Goal: Information Seeking & Learning: Learn about a topic

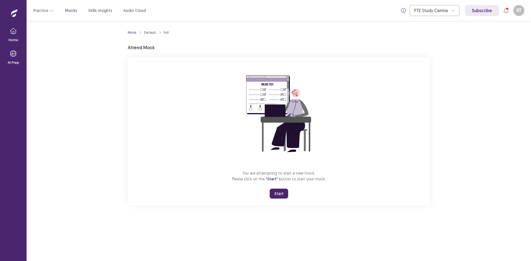
click at [283, 198] on button "Start" at bounding box center [278, 194] width 19 height 10
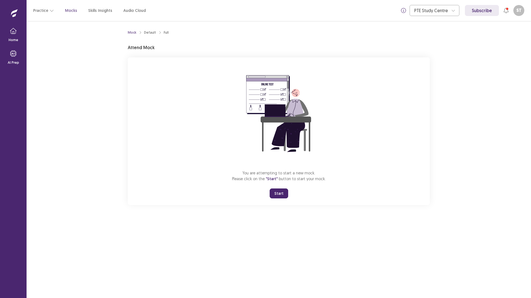
click at [349, 261] on div "Mock Default Full Attend Mock You are attempting to start a new mock. Please cl…" at bounding box center [279, 159] width 504 height 277
click at [275, 192] on button "Start" at bounding box center [278, 194] width 19 height 10
click at [275, 195] on button "Start" at bounding box center [278, 194] width 19 height 10
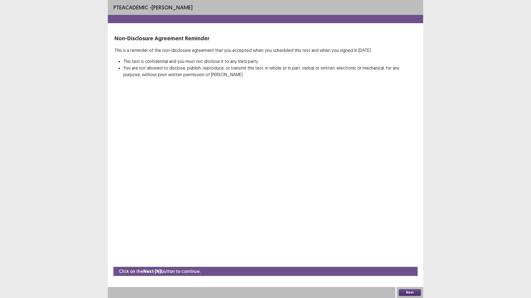
click at [408, 261] on button "Next" at bounding box center [410, 293] width 22 height 7
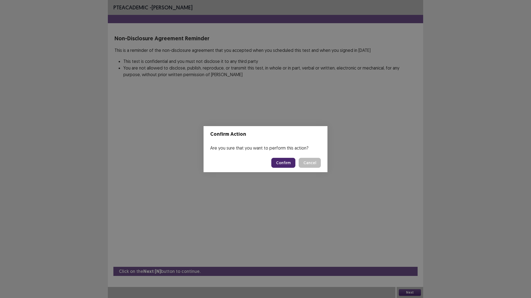
click at [290, 164] on button "Confirm" at bounding box center [283, 163] width 24 height 10
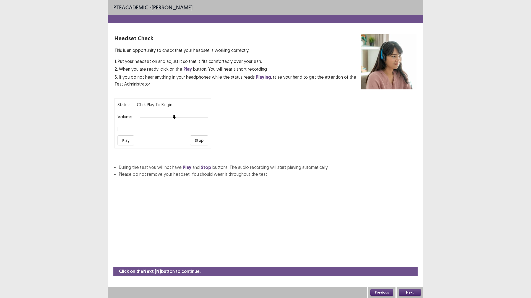
click at [127, 140] on button "Play" at bounding box center [125, 141] width 17 height 10
click at [201, 139] on button "Stop" at bounding box center [199, 141] width 18 height 10
click at [413, 261] on div "Next" at bounding box center [409, 292] width 27 height 11
click at [412, 261] on button "Next" at bounding box center [410, 293] width 22 height 7
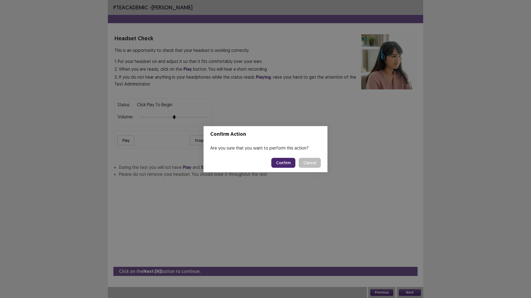
click at [283, 163] on button "Confirm" at bounding box center [283, 163] width 24 height 10
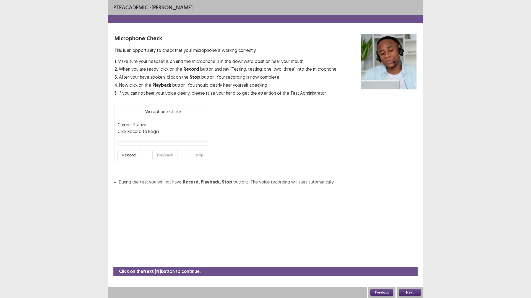
click at [413, 261] on button "Next" at bounding box center [410, 293] width 22 height 7
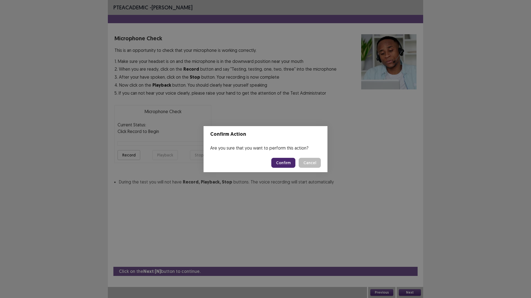
click at [285, 164] on button "Confirm" at bounding box center [283, 163] width 24 height 10
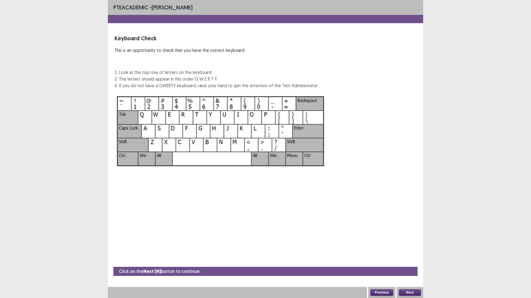
click at [407, 261] on button "Next" at bounding box center [410, 293] width 22 height 7
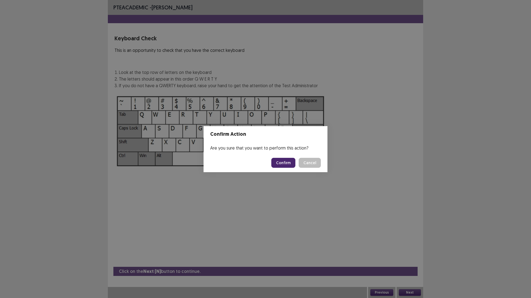
click at [276, 162] on button "Confirm" at bounding box center [283, 163] width 24 height 10
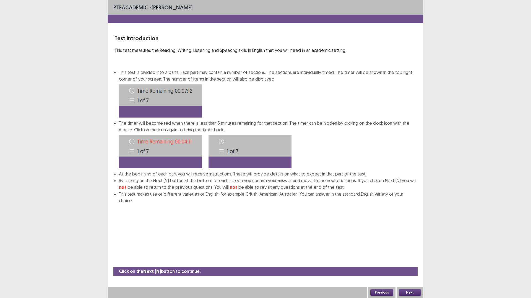
click at [415, 261] on button "Next" at bounding box center [410, 293] width 22 height 7
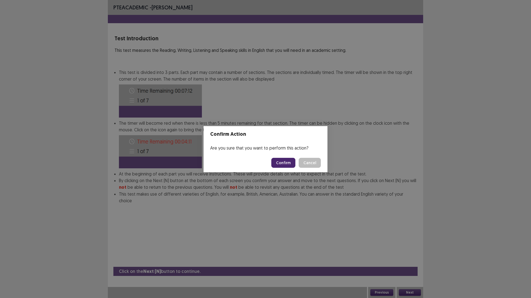
click at [281, 165] on button "Confirm" at bounding box center [283, 163] width 24 height 10
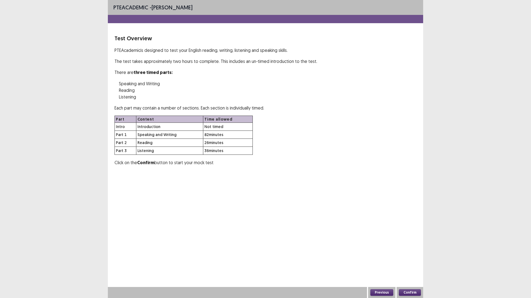
click at [408, 261] on button "Confirm" at bounding box center [410, 293] width 22 height 7
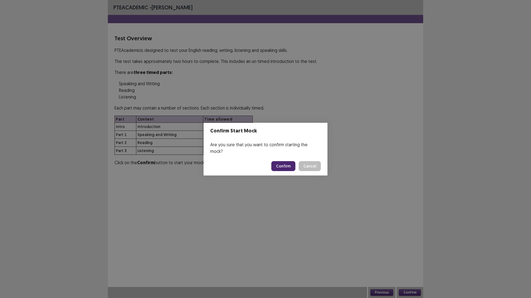
click at [272, 163] on footer "Confirm Cancel" at bounding box center [265, 166] width 124 height 19
click at [288, 163] on button "Confirm" at bounding box center [283, 166] width 24 height 10
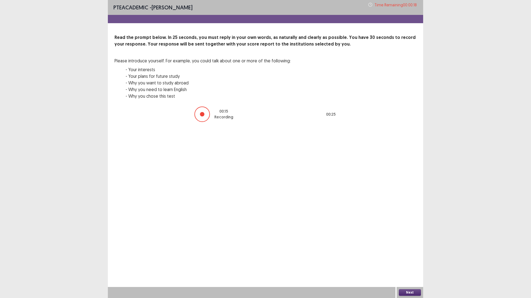
click at [411, 261] on button "Next" at bounding box center [410, 293] width 22 height 7
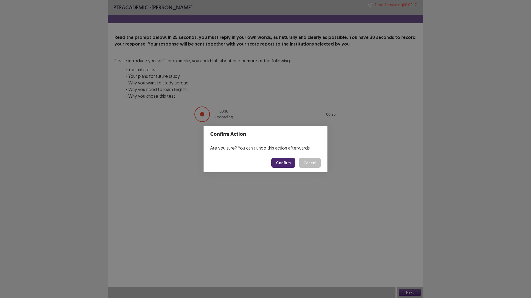
click at [282, 164] on button "Confirm" at bounding box center [283, 163] width 24 height 10
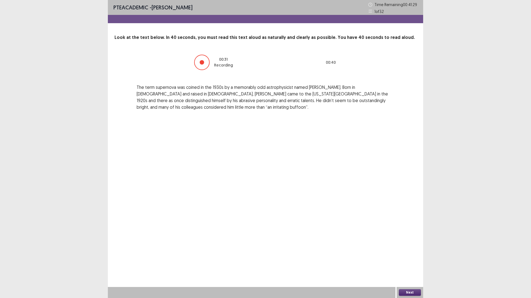
click at [407, 261] on button "Next" at bounding box center [410, 293] width 22 height 7
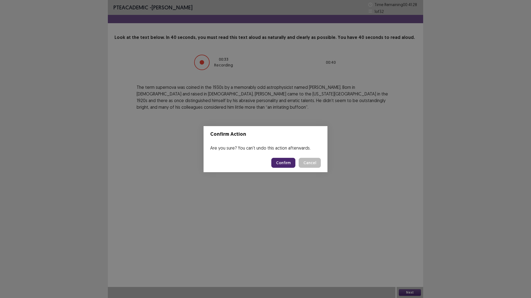
click at [307, 164] on button "Cancel" at bounding box center [309, 163] width 22 height 10
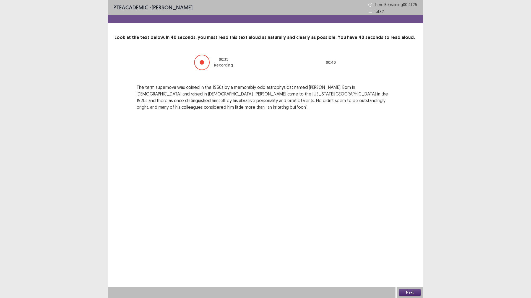
click at [399, 261] on button "Next" at bounding box center [410, 293] width 22 height 7
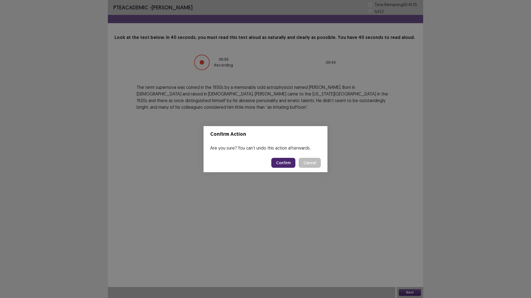
click at [278, 161] on button "Confirm" at bounding box center [283, 163] width 24 height 10
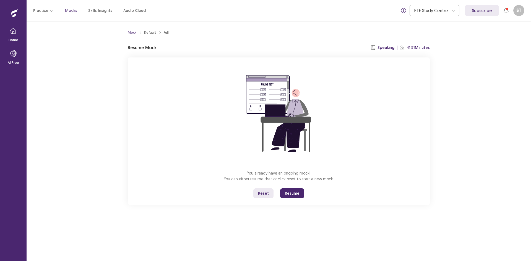
click at [290, 195] on button "Resume" at bounding box center [292, 193] width 24 height 10
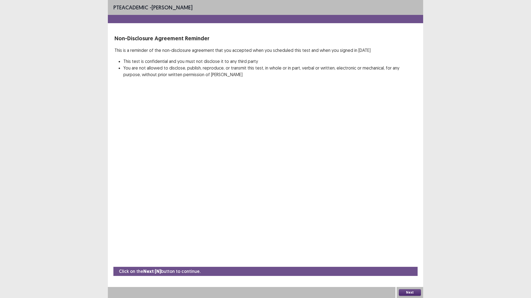
click at [403, 261] on button "Next" at bounding box center [410, 293] width 22 height 7
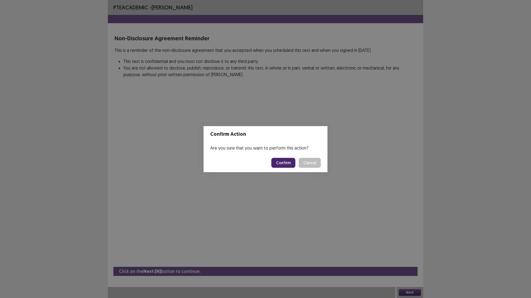
click at [291, 164] on button "Confirm" at bounding box center [283, 163] width 24 height 10
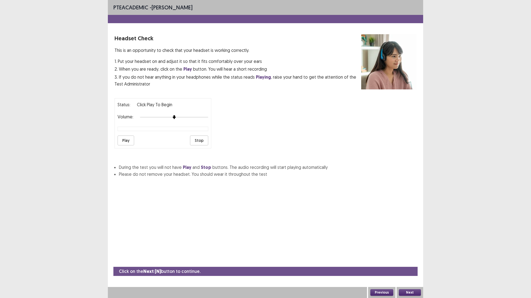
click at [409, 261] on button "Next" at bounding box center [410, 293] width 22 height 7
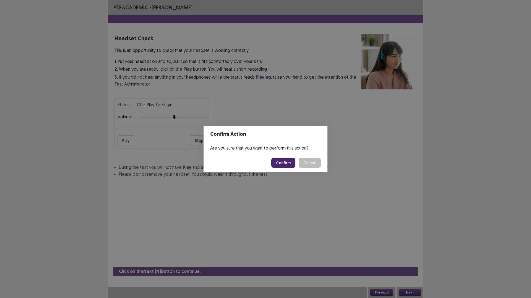
click at [282, 169] on footer "Confirm Cancel" at bounding box center [265, 163] width 124 height 19
click at [282, 167] on button "Confirm" at bounding box center [283, 163] width 24 height 10
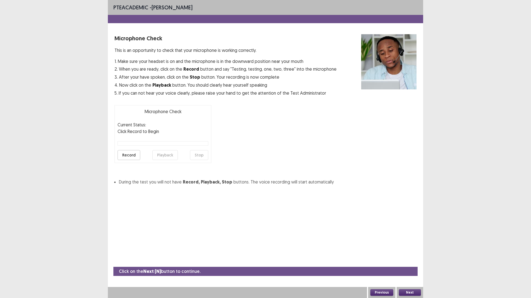
click at [411, 261] on button "Next" at bounding box center [410, 293] width 22 height 7
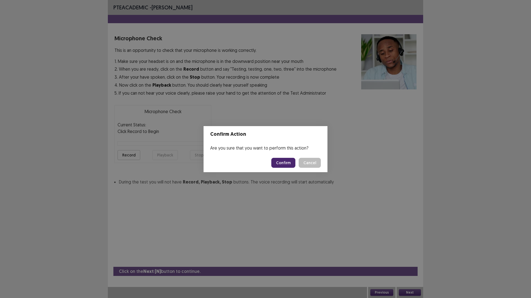
click at [286, 162] on button "Confirm" at bounding box center [283, 163] width 24 height 10
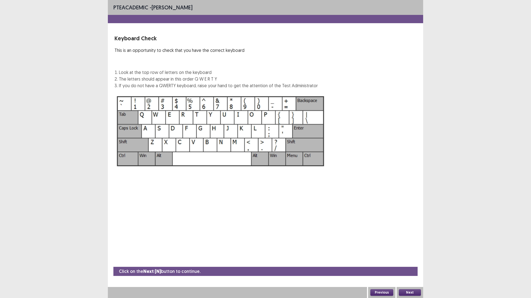
click at [414, 261] on button "Next" at bounding box center [410, 293] width 22 height 7
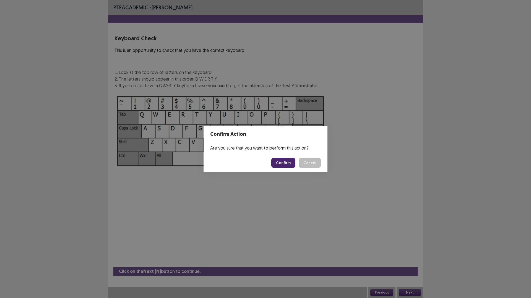
click at [283, 162] on button "Confirm" at bounding box center [283, 163] width 24 height 10
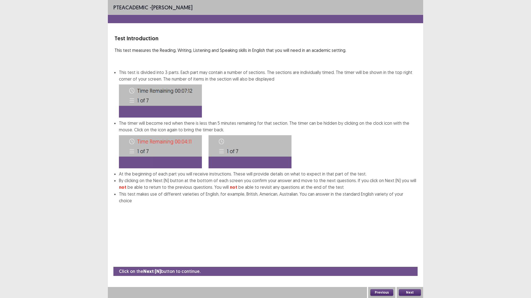
click at [409, 261] on button "Next" at bounding box center [410, 293] width 22 height 7
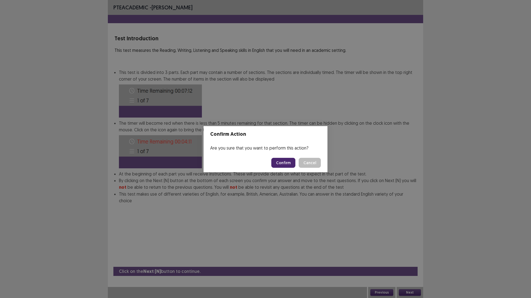
click at [287, 167] on button "Confirm" at bounding box center [283, 163] width 24 height 10
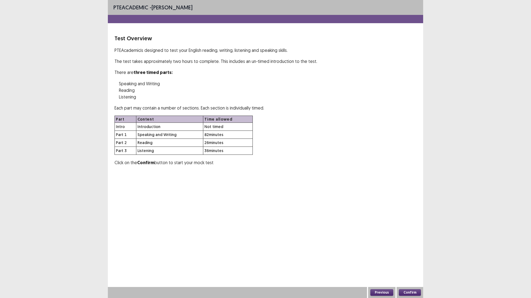
click at [407, 261] on button "Confirm" at bounding box center [410, 293] width 22 height 7
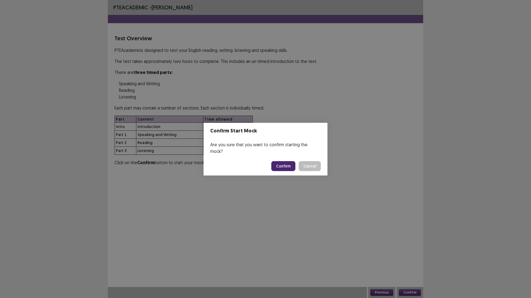
click at [286, 162] on button "Confirm" at bounding box center [283, 166] width 24 height 10
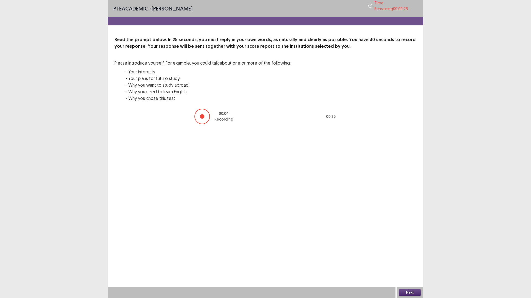
click at [415, 261] on button "Next" at bounding box center [410, 293] width 22 height 7
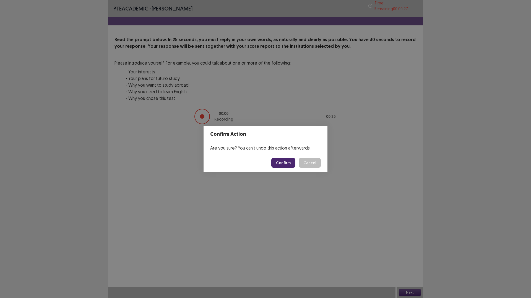
click at [293, 159] on button "Confirm" at bounding box center [283, 163] width 24 height 10
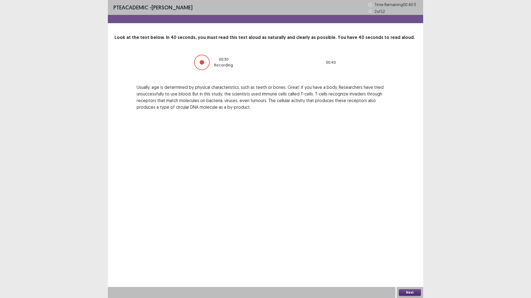
click at [414, 261] on button "Next" at bounding box center [410, 293] width 22 height 7
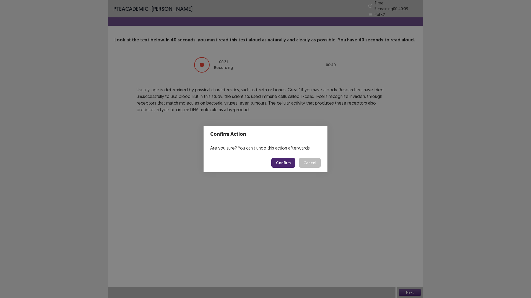
click at [277, 164] on button "Confirm" at bounding box center [283, 163] width 24 height 10
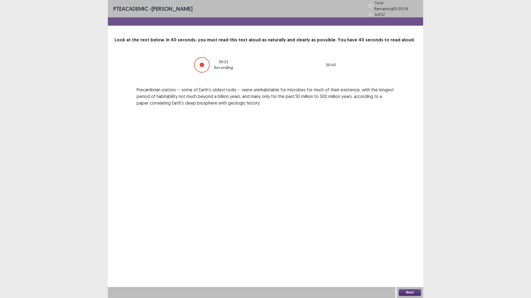
click at [402, 261] on button "Next" at bounding box center [410, 293] width 22 height 7
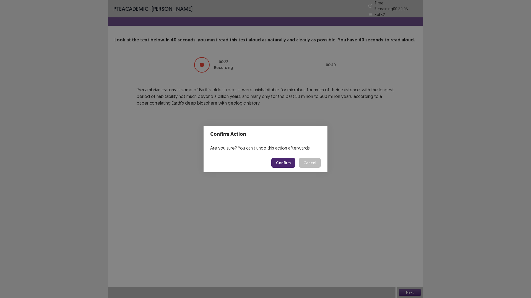
click at [280, 163] on button "Confirm" at bounding box center [283, 163] width 24 height 10
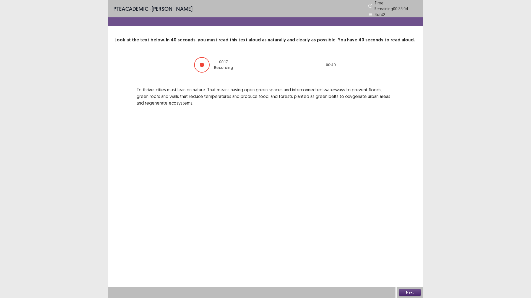
click at [404, 261] on button "Next" at bounding box center [410, 293] width 22 height 7
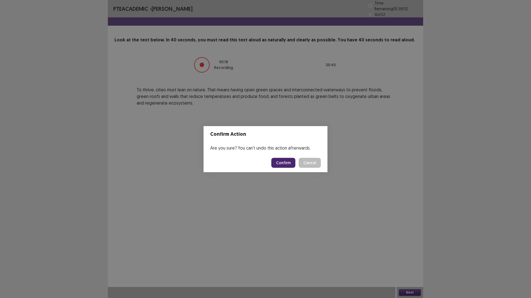
click at [279, 158] on button "Confirm" at bounding box center [283, 163] width 24 height 10
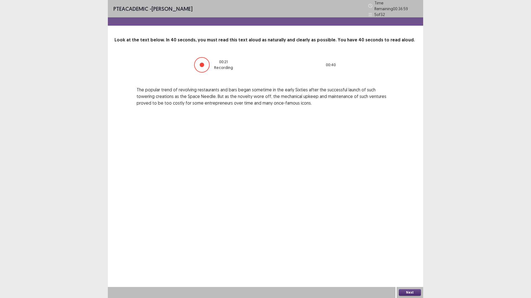
click at [408, 261] on button "Next" at bounding box center [410, 293] width 22 height 7
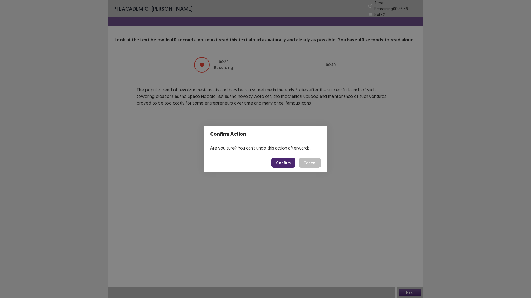
click at [282, 164] on button "Confirm" at bounding box center [283, 163] width 24 height 10
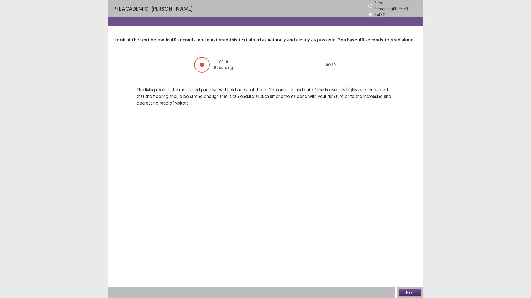
click at [402, 261] on button "Next" at bounding box center [410, 293] width 22 height 7
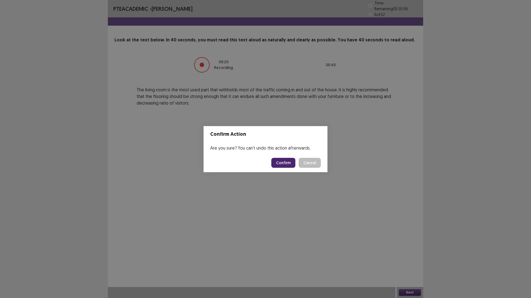
click at [289, 164] on button "Confirm" at bounding box center [283, 163] width 24 height 10
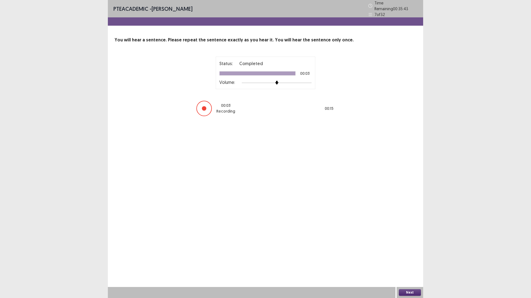
click at [418, 261] on button "Next" at bounding box center [410, 293] width 22 height 7
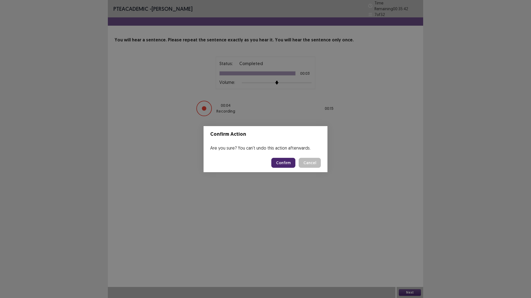
click at [289, 162] on button "Confirm" at bounding box center [283, 163] width 24 height 10
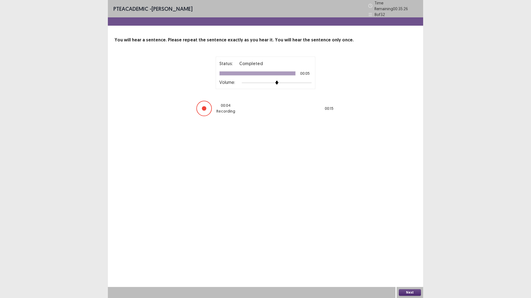
click at [410, 261] on button "Next" at bounding box center [410, 293] width 22 height 7
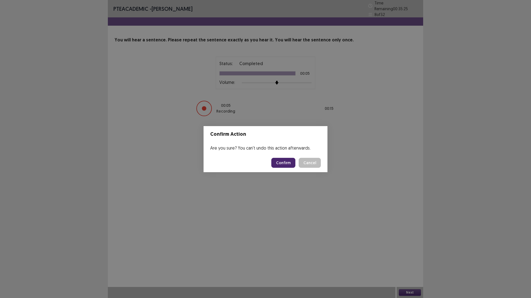
click at [281, 164] on button "Confirm" at bounding box center [283, 163] width 24 height 10
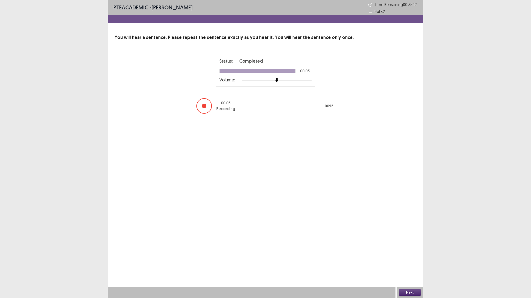
click at [419, 261] on button "Next" at bounding box center [410, 293] width 22 height 7
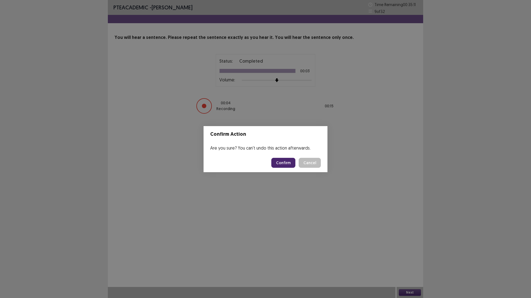
click at [288, 161] on button "Confirm" at bounding box center [283, 163] width 24 height 10
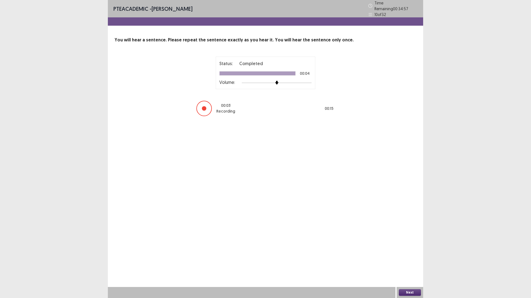
click at [411, 261] on button "Next" at bounding box center [410, 293] width 22 height 7
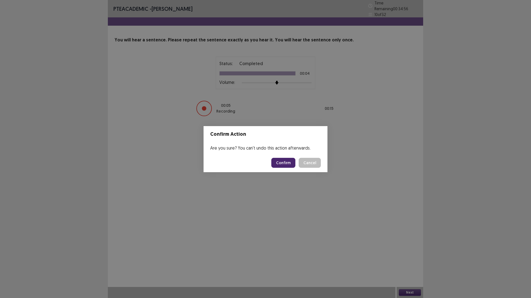
click at [284, 162] on button "Confirm" at bounding box center [283, 163] width 24 height 10
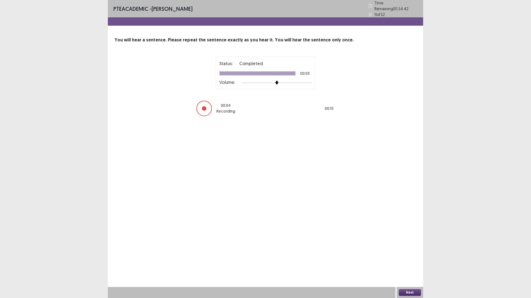
click at [405, 261] on button "Next" at bounding box center [410, 293] width 22 height 7
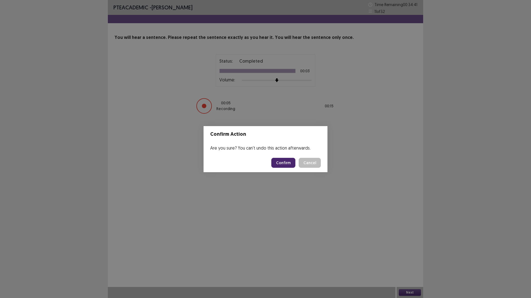
drag, startPoint x: 275, startPoint y: 161, endPoint x: 282, endPoint y: 167, distance: 9.8
click at [282, 167] on button "Confirm" at bounding box center [283, 163] width 24 height 10
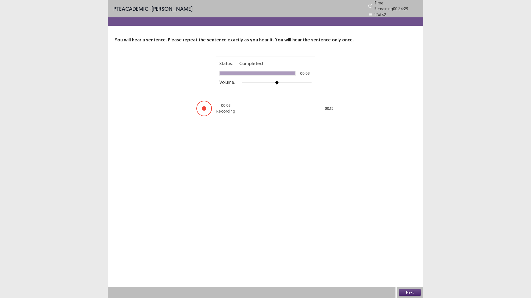
click at [407, 261] on button "Next" at bounding box center [410, 293] width 22 height 7
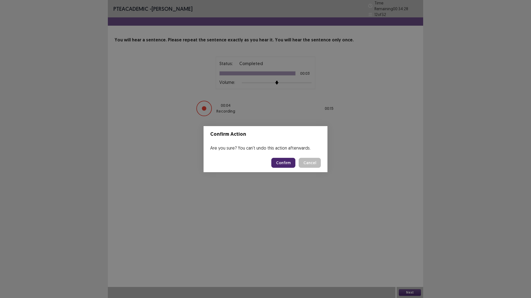
click at [283, 160] on button "Confirm" at bounding box center [283, 163] width 24 height 10
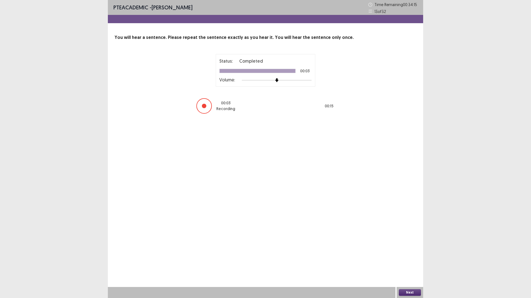
click at [408, 261] on button "Next" at bounding box center [410, 293] width 22 height 7
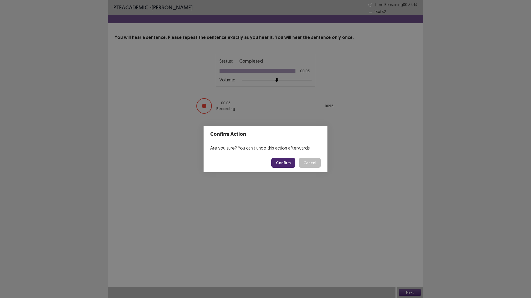
click at [293, 164] on button "Confirm" at bounding box center [283, 163] width 24 height 10
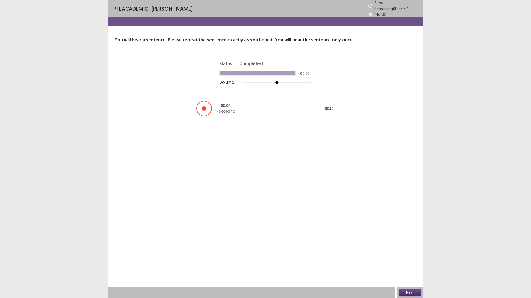
click at [408, 261] on div "Next" at bounding box center [409, 292] width 27 height 11
click at [410, 261] on button "Next" at bounding box center [410, 293] width 22 height 7
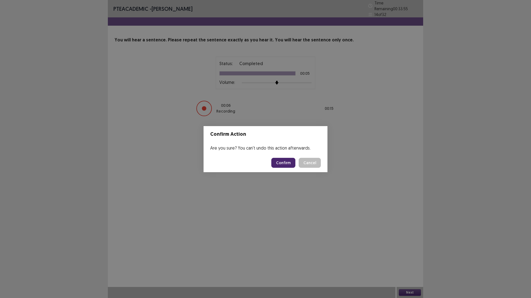
click at [292, 160] on button "Confirm" at bounding box center [283, 163] width 24 height 10
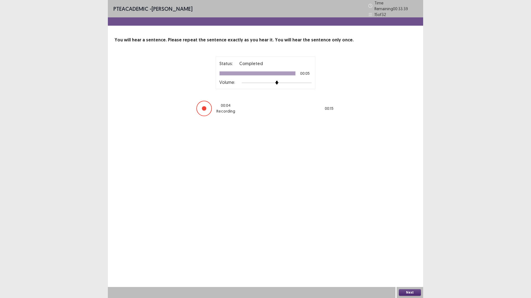
click at [406, 261] on button "Next" at bounding box center [410, 293] width 22 height 7
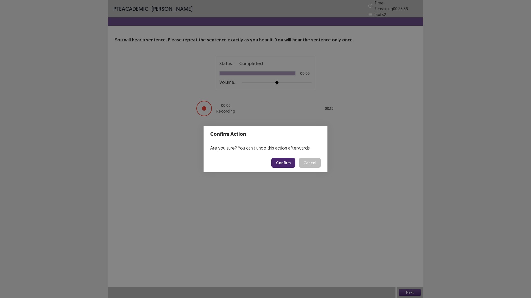
click at [287, 158] on button "Confirm" at bounding box center [283, 163] width 24 height 10
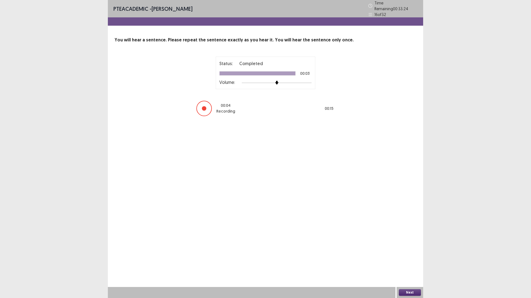
click at [405, 261] on button "Next" at bounding box center [410, 293] width 22 height 7
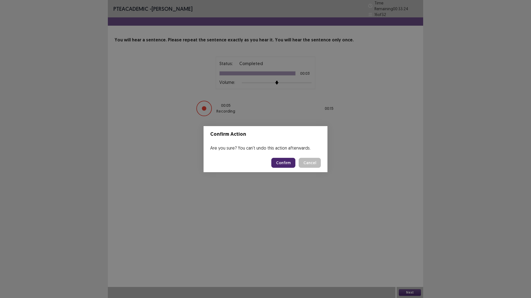
click at [287, 167] on button "Confirm" at bounding box center [283, 163] width 24 height 10
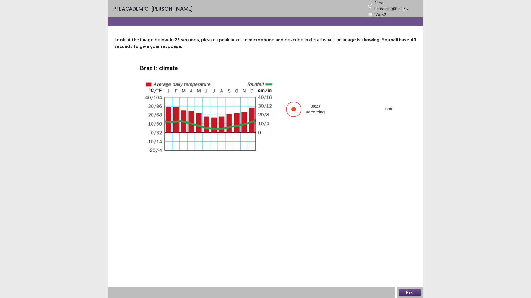
click at [415, 261] on button "Next" at bounding box center [410, 293] width 22 height 7
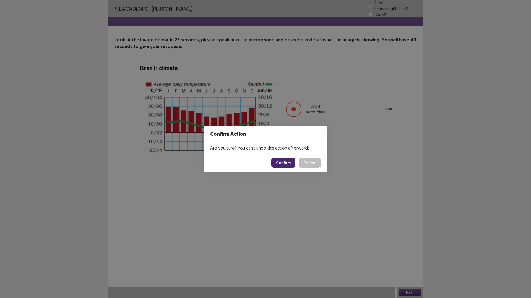
click at [288, 161] on button "Confirm" at bounding box center [283, 163] width 24 height 10
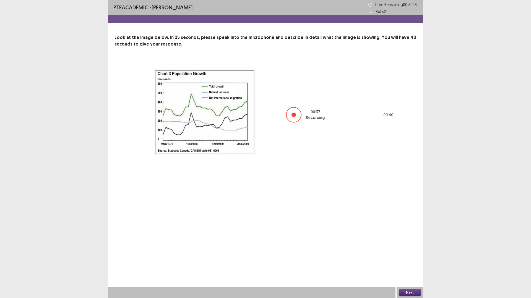
click at [418, 261] on button "Next" at bounding box center [410, 293] width 22 height 7
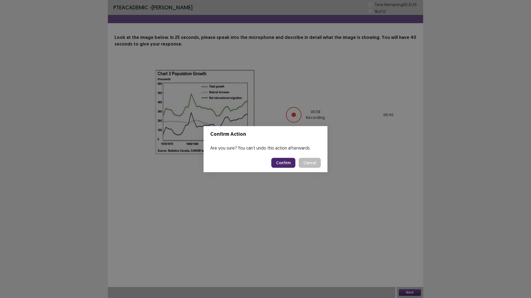
click at [286, 163] on button "Confirm" at bounding box center [283, 163] width 24 height 10
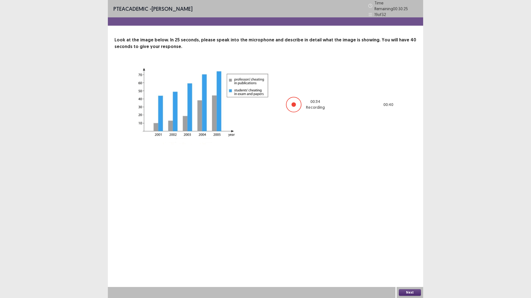
click at [412, 261] on button "Next" at bounding box center [410, 293] width 22 height 7
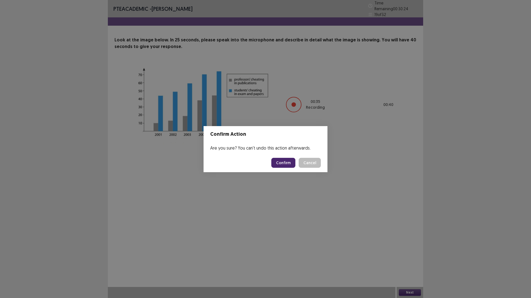
click at [293, 165] on button "Confirm" at bounding box center [283, 163] width 24 height 10
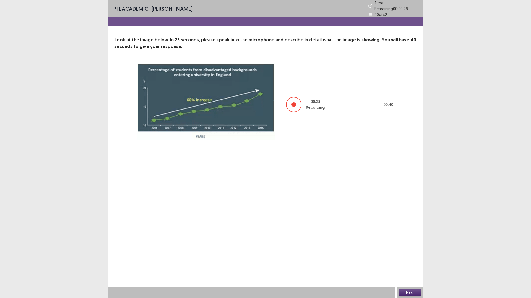
click at [413, 261] on button "Next" at bounding box center [410, 293] width 22 height 7
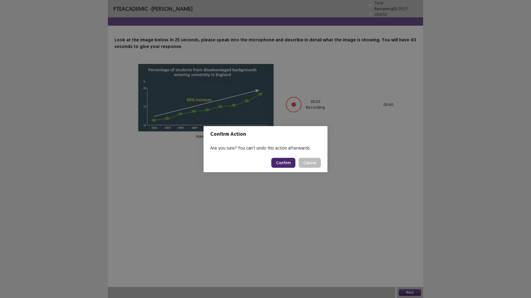
click at [282, 159] on button "Confirm" at bounding box center [283, 163] width 24 height 10
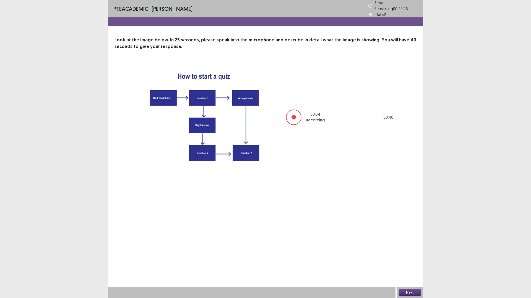
click at [413, 261] on button "Next" at bounding box center [410, 293] width 22 height 7
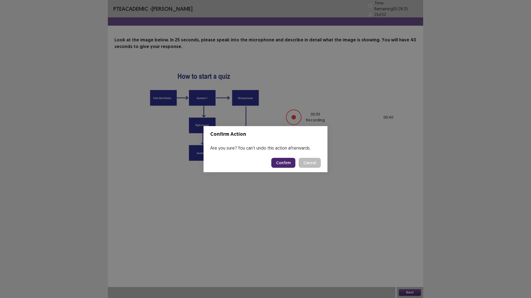
click at [288, 165] on button "Confirm" at bounding box center [283, 163] width 24 height 10
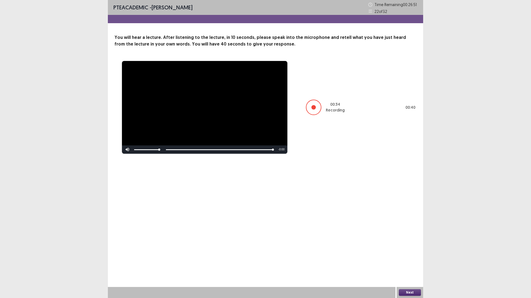
click at [417, 261] on button "Next" at bounding box center [410, 293] width 22 height 7
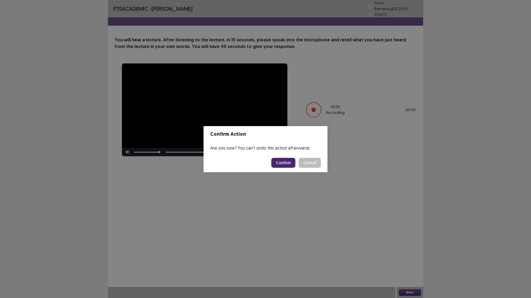
click at [285, 162] on button "Confirm" at bounding box center [283, 163] width 24 height 10
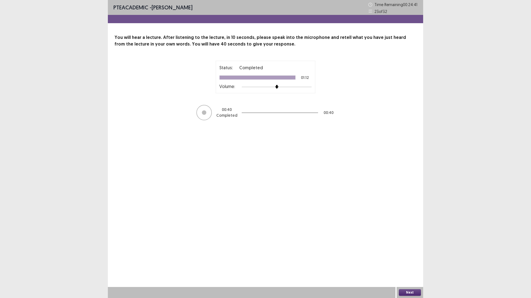
click at [403, 261] on button "Next" at bounding box center [410, 293] width 22 height 7
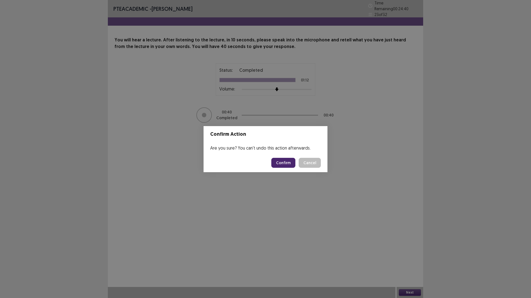
click at [288, 164] on button "Confirm" at bounding box center [283, 163] width 24 height 10
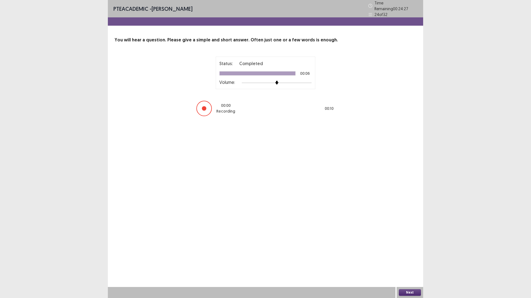
click at [410, 261] on div "Next" at bounding box center [409, 292] width 27 height 11
click at [415, 261] on button "Next" at bounding box center [410, 293] width 22 height 7
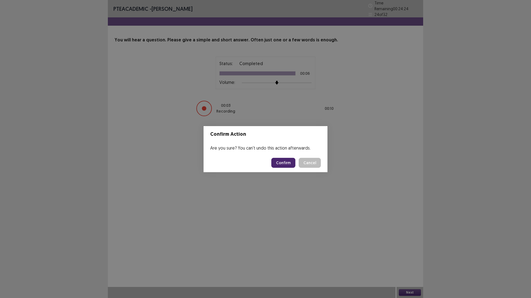
click at [292, 165] on button "Confirm" at bounding box center [283, 163] width 24 height 10
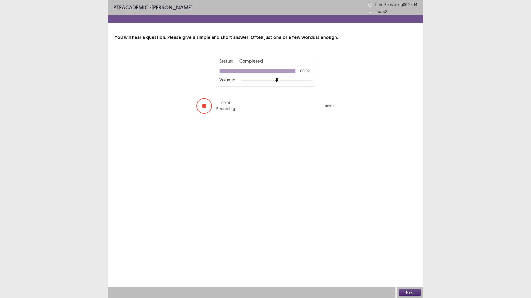
click at [413, 261] on button "Next" at bounding box center [410, 293] width 22 height 7
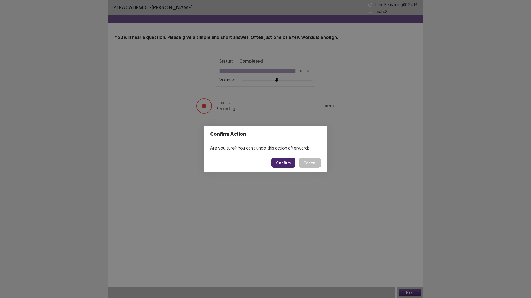
click at [281, 167] on button "Confirm" at bounding box center [283, 163] width 24 height 10
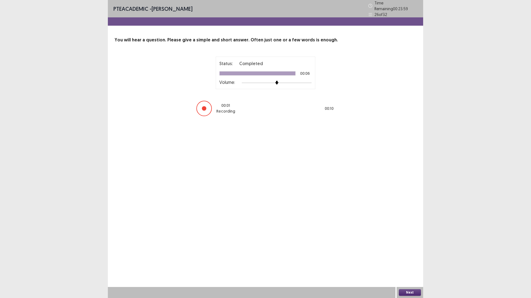
click at [407, 261] on button "Next" at bounding box center [410, 293] width 22 height 7
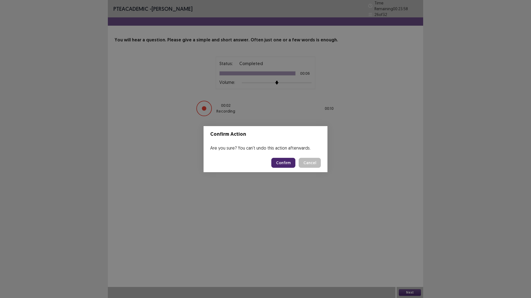
click at [285, 161] on button "Confirm" at bounding box center [283, 163] width 24 height 10
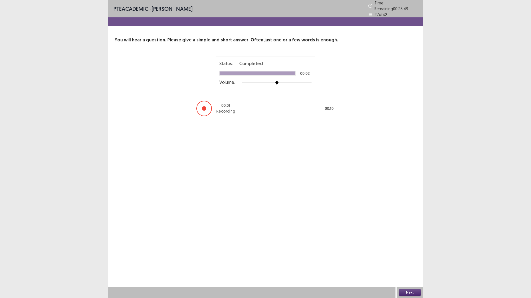
click at [415, 261] on button "Next" at bounding box center [410, 293] width 22 height 7
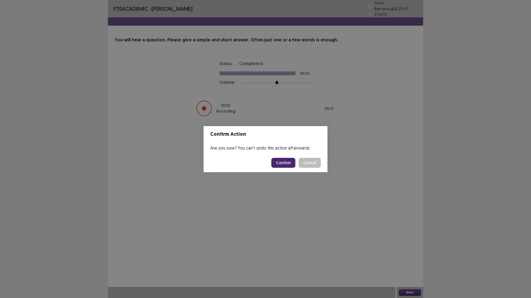
click at [289, 166] on button "Confirm" at bounding box center [283, 163] width 24 height 10
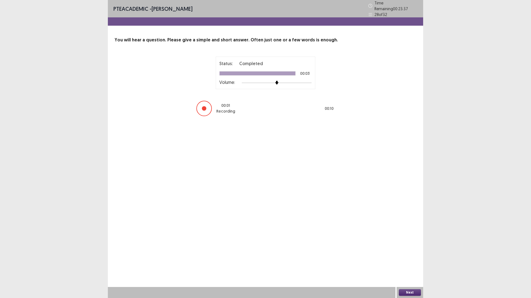
click at [405, 261] on button "Next" at bounding box center [410, 293] width 22 height 7
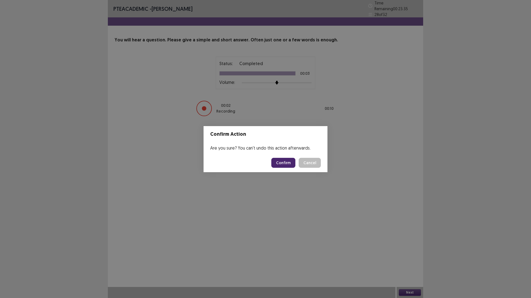
click at [284, 161] on button "Confirm" at bounding box center [283, 163] width 24 height 10
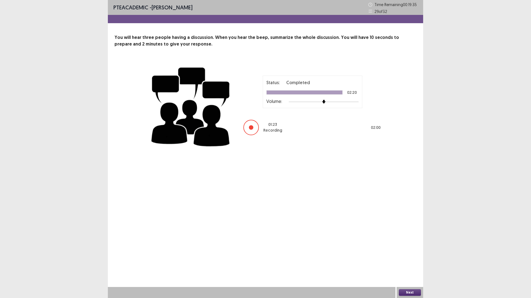
click at [412, 261] on button "Next" at bounding box center [410, 293] width 22 height 7
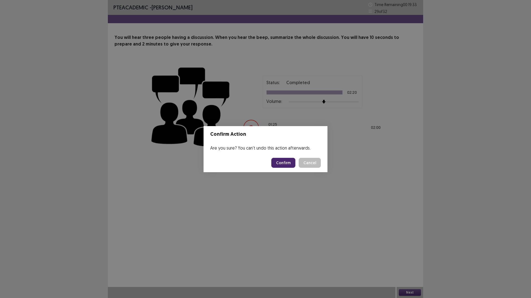
click at [287, 165] on button "Confirm" at bounding box center [283, 163] width 24 height 10
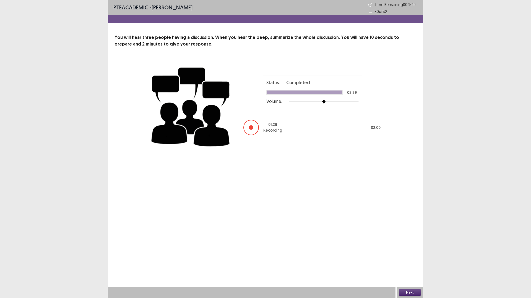
click at [415, 261] on button "Next" at bounding box center [410, 293] width 22 height 7
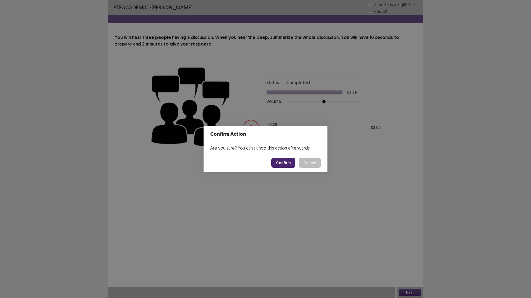
click at [295, 162] on button "Confirm" at bounding box center [283, 163] width 24 height 10
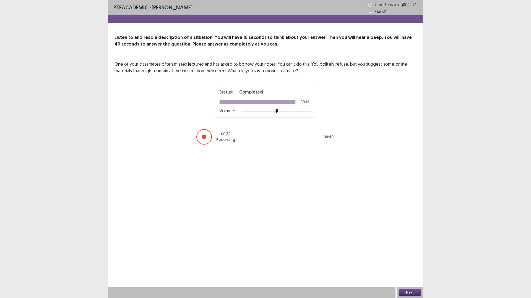
click at [414, 261] on button "Next" at bounding box center [410, 293] width 22 height 7
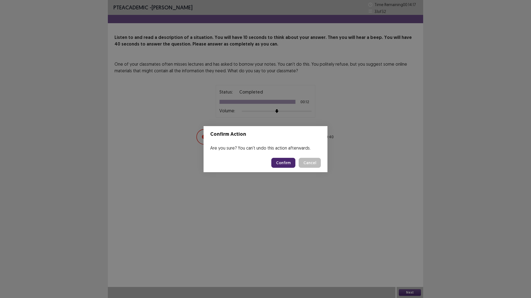
click at [291, 161] on button "Confirm" at bounding box center [283, 163] width 24 height 10
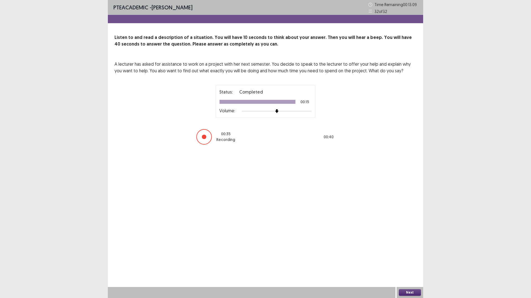
click at [402, 261] on button "Next" at bounding box center [410, 293] width 22 height 7
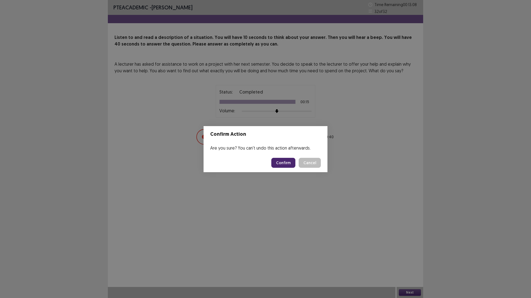
click at [289, 159] on button "Confirm" at bounding box center [283, 163] width 24 height 10
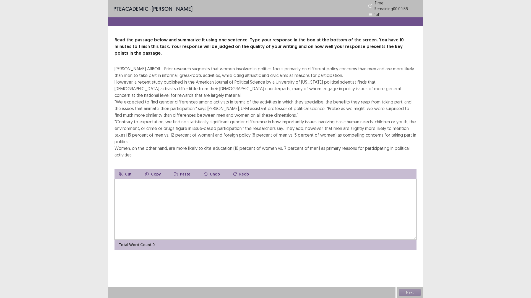
click at [162, 185] on textarea at bounding box center [265, 209] width 302 height 61
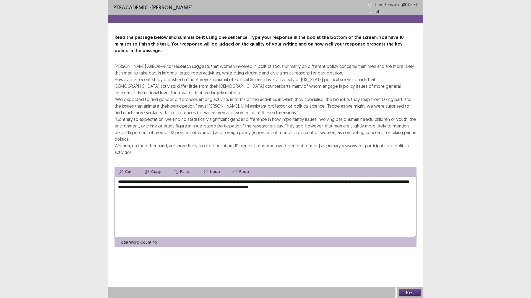
type textarea "**********"
click at [413, 261] on button "Next" at bounding box center [410, 293] width 22 height 7
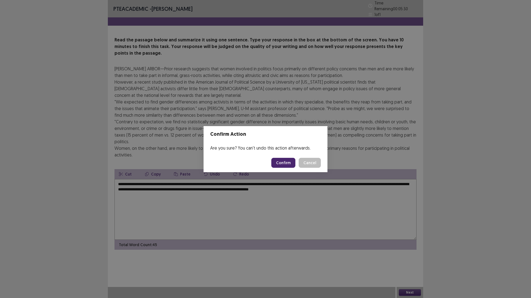
click at [279, 163] on button "Confirm" at bounding box center [283, 163] width 24 height 10
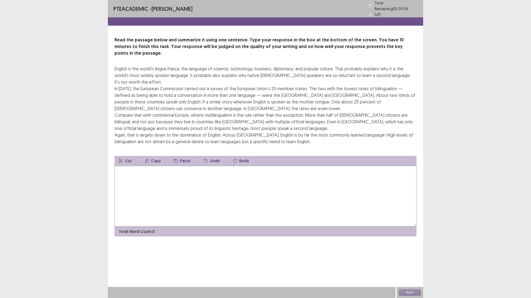
click at [152, 171] on textarea at bounding box center [265, 196] width 302 height 61
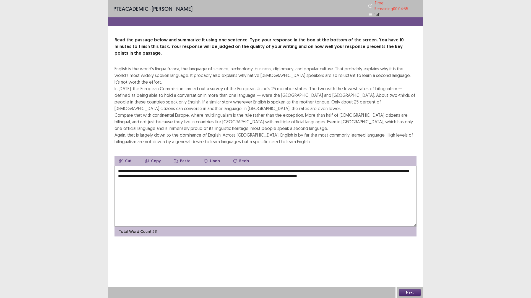
type textarea "**********"
click at [413, 261] on button "Next" at bounding box center [410, 293] width 22 height 7
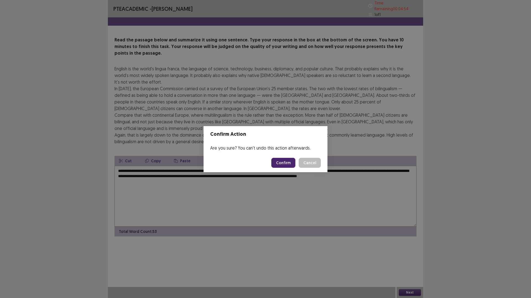
click at [279, 162] on button "Confirm" at bounding box center [283, 163] width 24 height 10
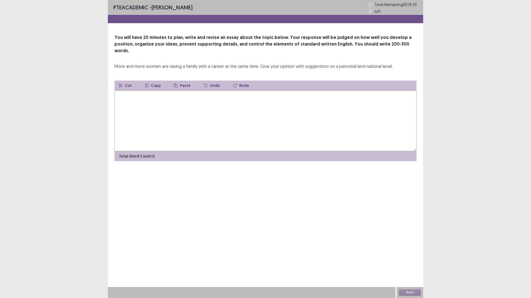
click at [195, 119] on textarea at bounding box center [265, 121] width 302 height 61
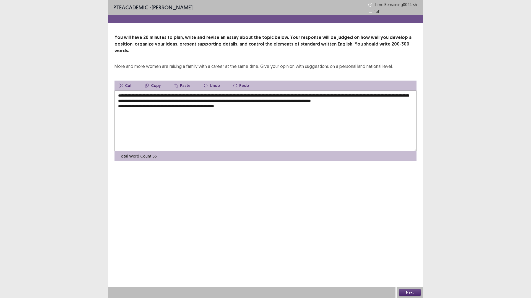
drag, startPoint x: 198, startPoint y: 96, endPoint x: 171, endPoint y: 97, distance: 27.4
click at [171, 97] on textarea "**********" at bounding box center [265, 121] width 302 height 61
click at [234, 98] on textarea "**********" at bounding box center [265, 121] width 302 height 61
click at [260, 106] on textarea "**********" at bounding box center [265, 121] width 302 height 61
drag, startPoint x: 197, startPoint y: 95, endPoint x: 118, endPoint y: 95, distance: 79.3
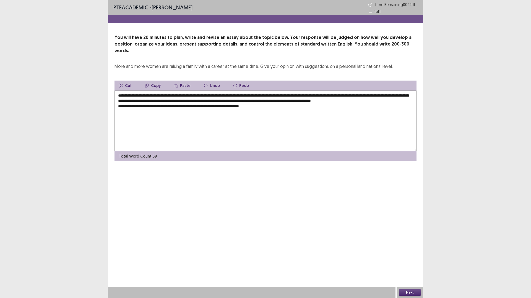
click at [118, 95] on textarea "**********" at bounding box center [265, 121] width 302 height 61
click at [284, 101] on textarea "**********" at bounding box center [265, 121] width 302 height 61
drag, startPoint x: 135, startPoint y: 94, endPoint x: 121, endPoint y: 95, distance: 14.2
click at [120, 96] on textarea "**********" at bounding box center [265, 121] width 302 height 61
click at [119, 95] on textarea "**********" at bounding box center [265, 121] width 302 height 61
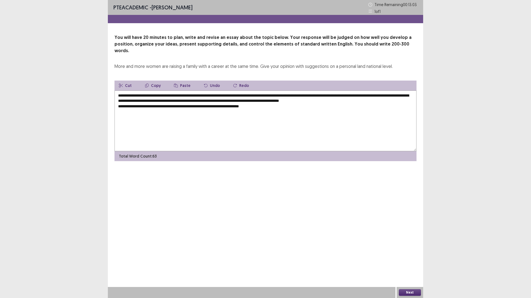
click at [288, 95] on textarea "**********" at bounding box center [265, 121] width 302 height 61
click at [287, 98] on textarea "**********" at bounding box center [265, 121] width 302 height 61
click at [287, 96] on textarea "**********" at bounding box center [265, 121] width 302 height 61
click at [340, 66] on div "**********" at bounding box center [265, 97] width 315 height 127
click at [306, 94] on textarea "**********" at bounding box center [265, 121] width 302 height 61
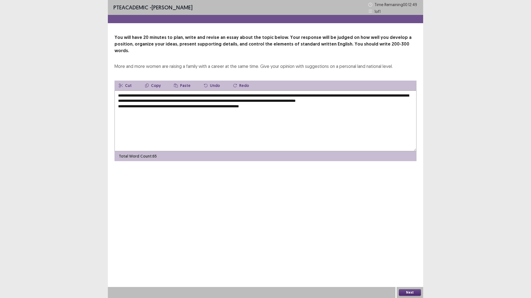
click at [306, 95] on textarea "**********" at bounding box center [265, 121] width 302 height 61
click at [318, 104] on textarea "**********" at bounding box center [265, 121] width 302 height 61
click at [406, 93] on textarea "**********" at bounding box center [265, 121] width 302 height 61
click at [283, 104] on textarea "**********" at bounding box center [265, 121] width 302 height 61
drag, startPoint x: 271, startPoint y: 109, endPoint x: 129, endPoint y: 138, distance: 145.1
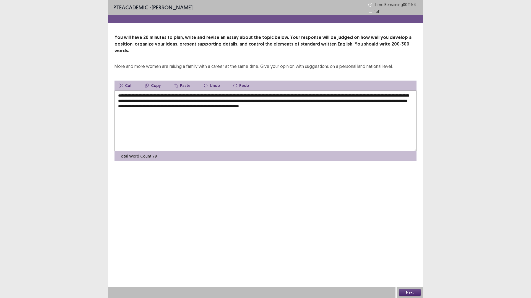
click at [129, 138] on textarea "**********" at bounding box center [265, 121] width 302 height 61
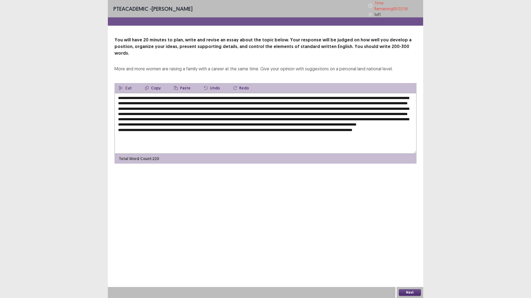
scroll to position [0, 0]
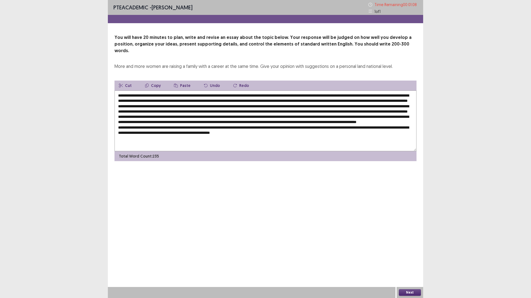
type textarea "**********"
click at [413, 261] on button "Next" at bounding box center [410, 293] width 22 height 7
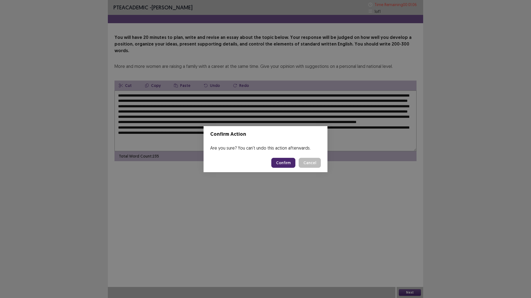
click at [280, 162] on button "Confirm" at bounding box center [283, 163] width 24 height 10
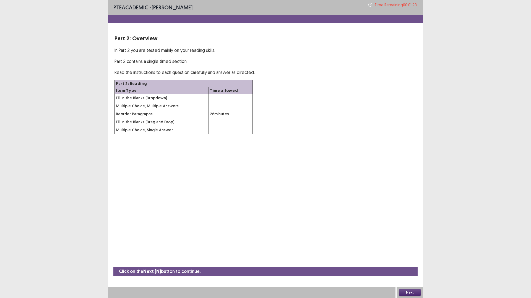
click at [415, 261] on button "Next" at bounding box center [410, 293] width 22 height 7
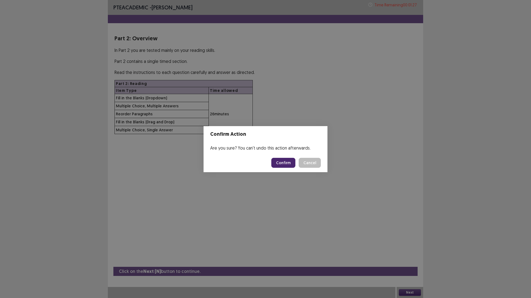
click at [277, 162] on button "Confirm" at bounding box center [283, 163] width 24 height 10
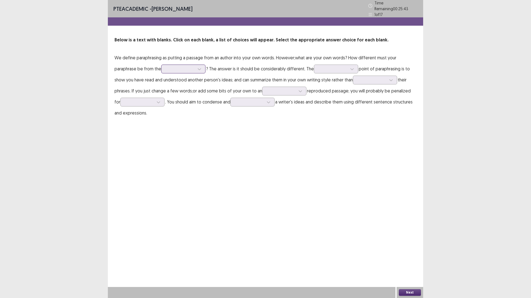
click at [185, 68] on div at bounding box center [180, 68] width 29 height 5
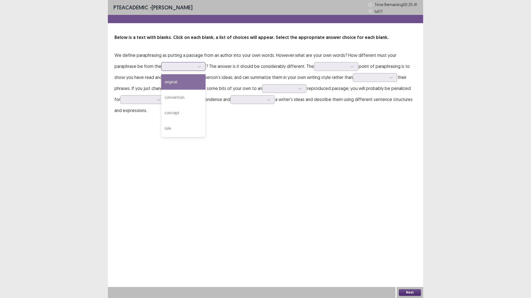
click at [189, 82] on div "original" at bounding box center [183, 81] width 44 height 15
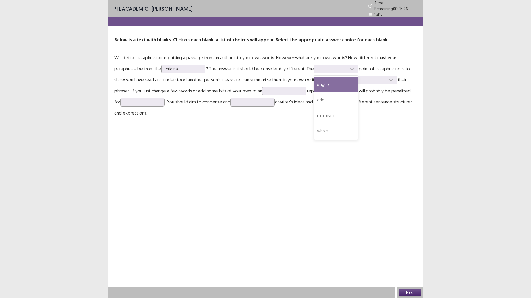
click at [321, 66] on div at bounding box center [332, 68] width 29 height 5
click at [343, 124] on div "whole" at bounding box center [336, 130] width 44 height 15
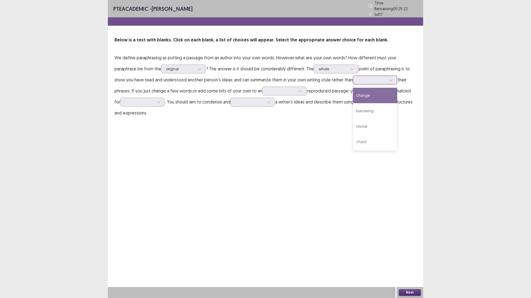
click at [359, 78] on div at bounding box center [371, 79] width 29 height 5
click at [373, 99] on div "change" at bounding box center [375, 95] width 44 height 15
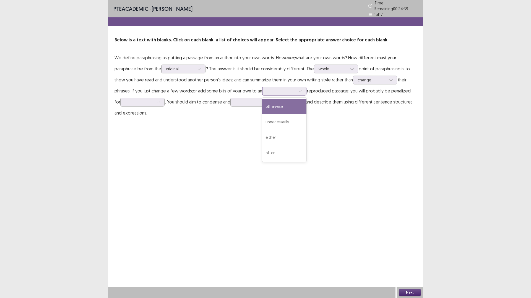
click at [272, 90] on div at bounding box center [281, 90] width 29 height 5
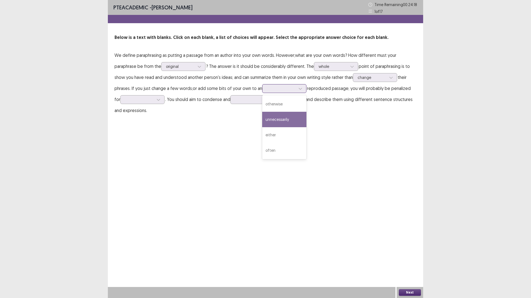
click at [280, 120] on div "unnecessarily" at bounding box center [284, 119] width 44 height 15
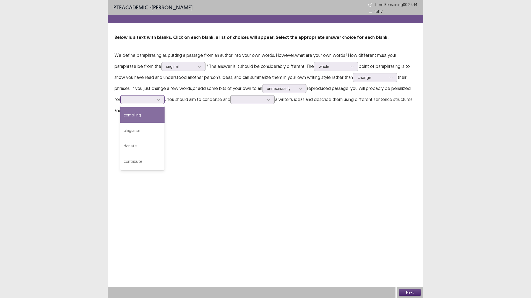
click at [144, 100] on div at bounding box center [139, 99] width 29 height 5
click at [152, 135] on div "plagiarism" at bounding box center [142, 130] width 44 height 15
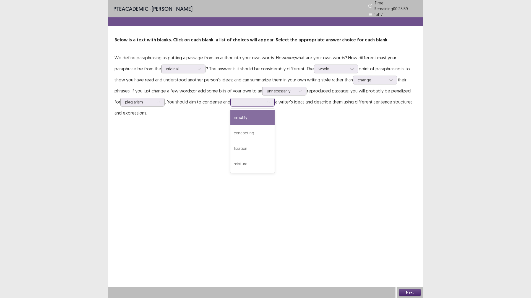
click at [247, 99] on div at bounding box center [249, 101] width 29 height 5
click at [249, 120] on div "simplify" at bounding box center [252, 117] width 44 height 15
click at [405, 261] on button "Next" at bounding box center [410, 293] width 22 height 7
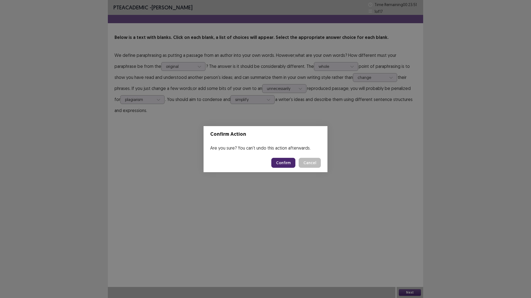
click at [284, 162] on button "Confirm" at bounding box center [283, 163] width 24 height 10
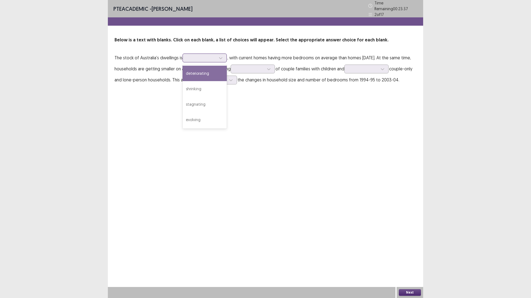
click at [203, 55] on div at bounding box center [201, 57] width 29 height 5
click at [207, 112] on div "evolving" at bounding box center [204, 119] width 44 height 15
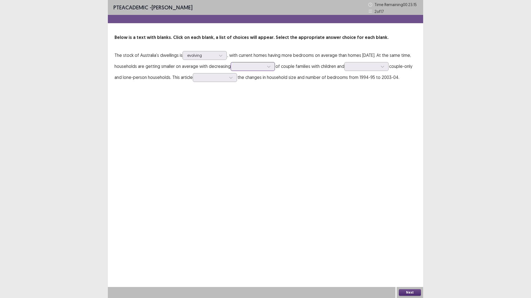
click at [264, 64] on div at bounding box center [249, 66] width 29 height 5
click at [269, 80] on div "numbers" at bounding box center [252, 81] width 44 height 15
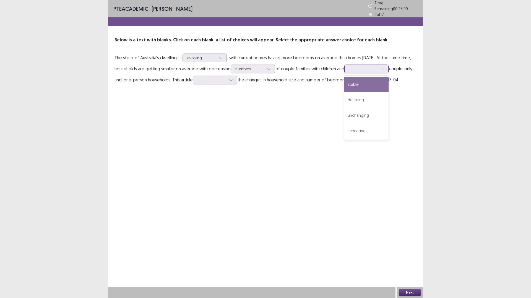
click at [365, 66] on div at bounding box center [363, 68] width 29 height 5
click at [369, 83] on div "stable" at bounding box center [366, 84] width 44 height 15
click at [226, 78] on div at bounding box center [211, 79] width 29 height 5
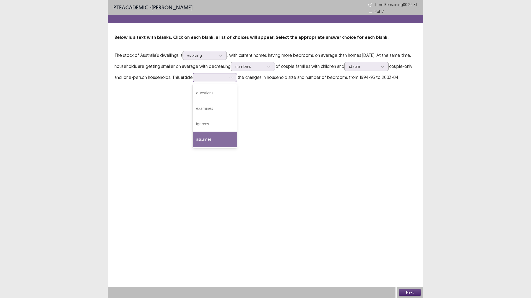
drag, startPoint x: 245, startPoint y: 132, endPoint x: 244, endPoint y: 129, distance: 3.3
click at [237, 132] on div "assumes" at bounding box center [215, 139] width 44 height 15
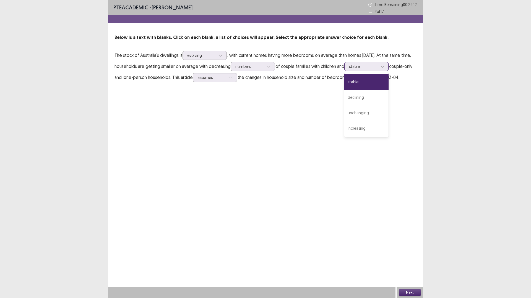
click at [365, 66] on div at bounding box center [363, 66] width 29 height 5
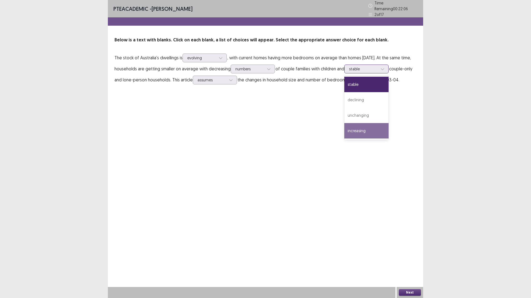
click at [387, 123] on div "increasing" at bounding box center [366, 130] width 44 height 15
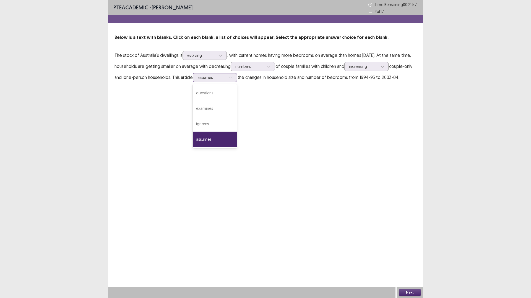
click at [226, 75] on div at bounding box center [211, 77] width 29 height 5
click at [237, 103] on div "examines" at bounding box center [215, 108] width 44 height 15
click at [400, 261] on button "Next" at bounding box center [410, 293] width 22 height 7
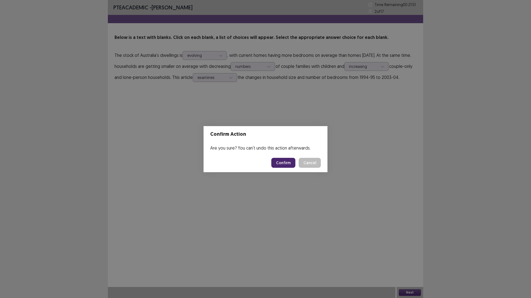
click at [282, 162] on button "Confirm" at bounding box center [283, 163] width 24 height 10
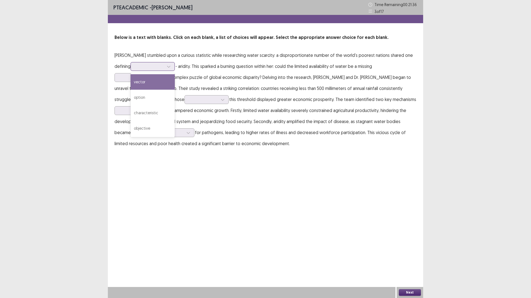
click at [169, 65] on icon at bounding box center [169, 67] width 4 height 4
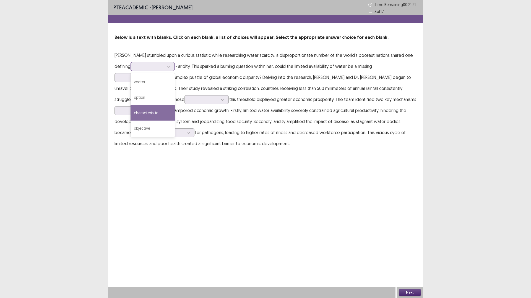
click at [158, 109] on div "characteristic" at bounding box center [152, 112] width 44 height 15
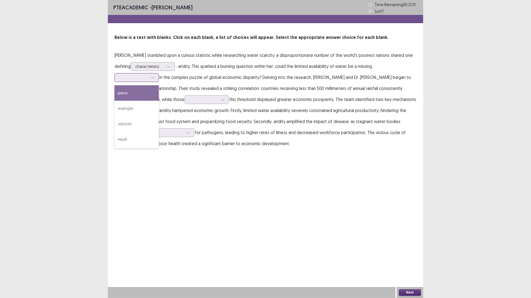
click at [141, 77] on div at bounding box center [133, 77] width 29 height 5
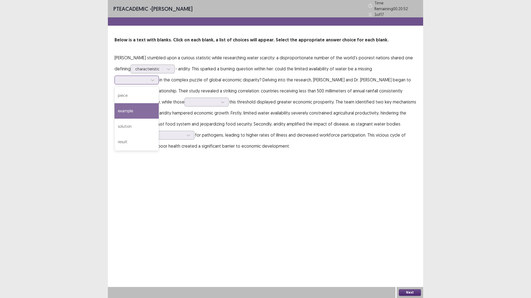
click at [145, 112] on div "example" at bounding box center [136, 110] width 44 height 15
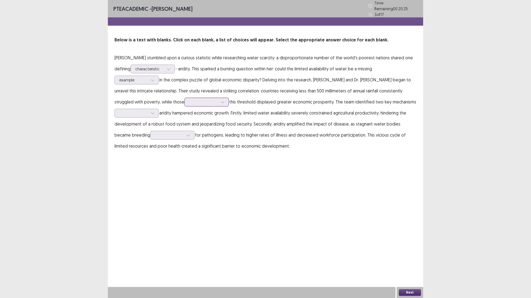
click at [189, 99] on div at bounding box center [203, 101] width 29 height 5
click at [194, 116] on div "meeting" at bounding box center [206, 117] width 44 height 15
click at [189, 102] on div at bounding box center [203, 101] width 29 height 5
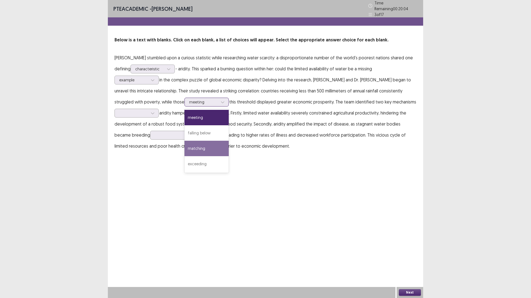
click at [184, 141] on div "matching" at bounding box center [206, 148] width 44 height 15
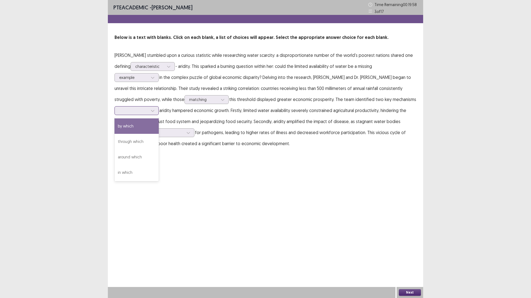
click at [148, 112] on div at bounding box center [152, 111] width 8 height 8
click at [136, 169] on div "in which" at bounding box center [136, 172] width 44 height 15
click at [155, 130] on div at bounding box center [169, 132] width 29 height 5
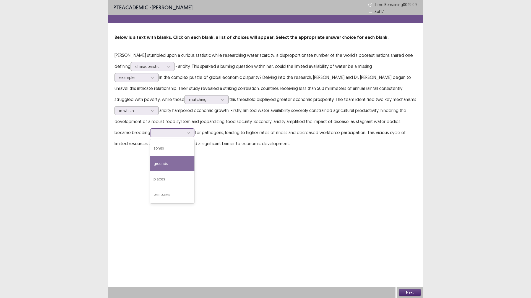
click at [156, 160] on div "grounds" at bounding box center [172, 163] width 44 height 15
click at [409, 261] on div "Next" at bounding box center [409, 292] width 27 height 11
click at [399, 261] on button "Next" at bounding box center [410, 293] width 22 height 7
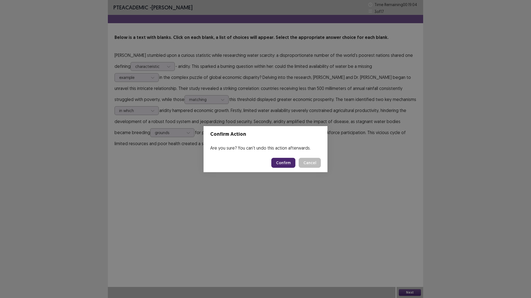
click at [284, 160] on button "Confirm" at bounding box center [283, 163] width 24 height 10
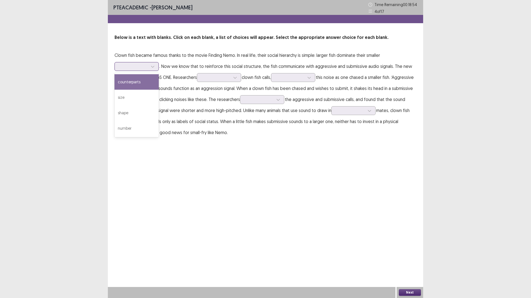
click at [140, 65] on div at bounding box center [133, 66] width 29 height 5
click at [141, 97] on div "size" at bounding box center [136, 97] width 44 height 15
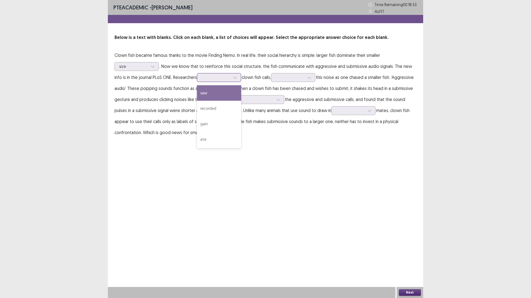
click at [219, 76] on div at bounding box center [215, 77] width 29 height 5
click at [223, 104] on div "recorded" at bounding box center [219, 108] width 44 height 15
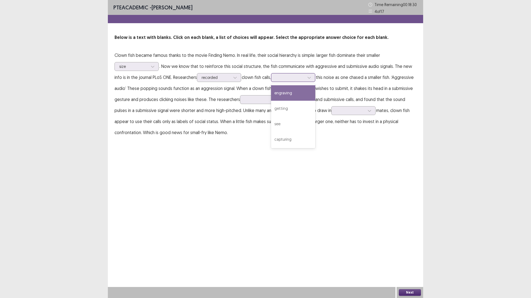
click at [302, 76] on div at bounding box center [290, 77] width 29 height 5
click at [302, 137] on div "capturing" at bounding box center [293, 139] width 44 height 15
click at [273, 100] on div at bounding box center [259, 99] width 29 height 5
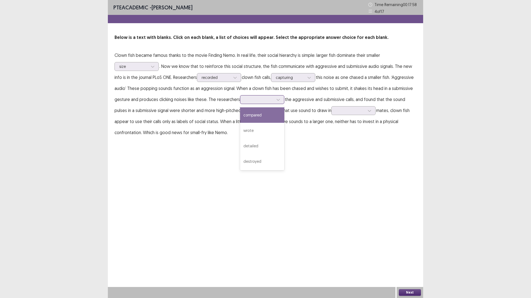
click at [282, 116] on div "compared" at bounding box center [262, 115] width 44 height 15
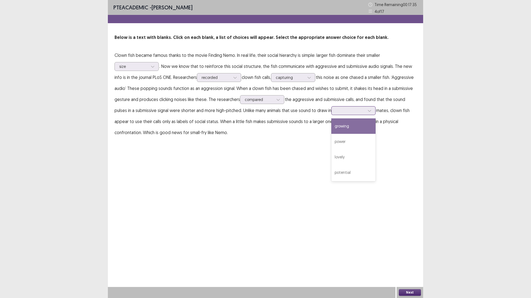
click at [357, 111] on div at bounding box center [350, 110] width 29 height 5
click at [366, 140] on div "power" at bounding box center [353, 141] width 44 height 15
click at [362, 107] on div "power" at bounding box center [350, 111] width 29 height 8
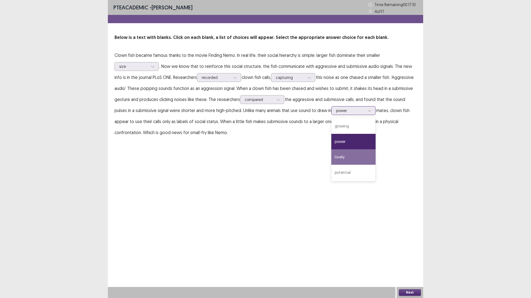
click at [368, 158] on div "lovely" at bounding box center [353, 157] width 44 height 15
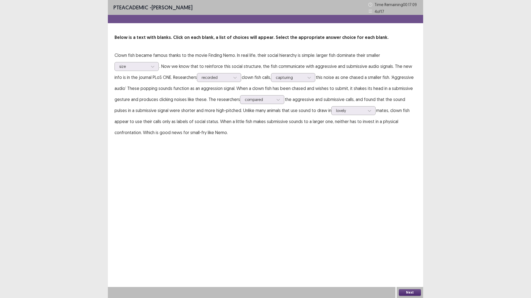
click at [411, 261] on button "Next" at bounding box center [410, 293] width 22 height 7
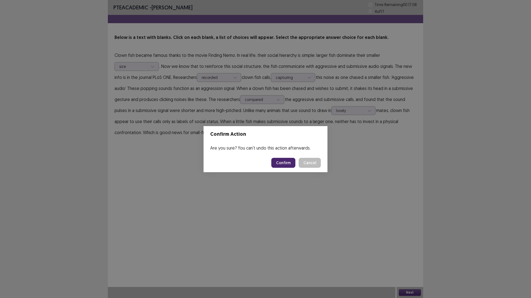
click at [276, 162] on button "Confirm" at bounding box center [283, 163] width 24 height 10
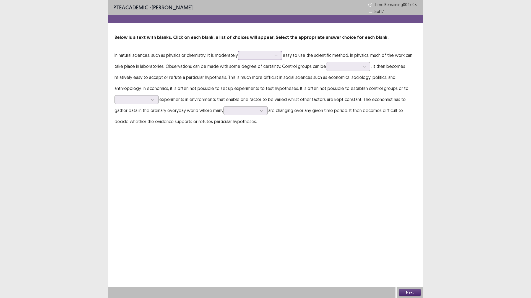
click at [260, 56] on div at bounding box center [256, 55] width 29 height 5
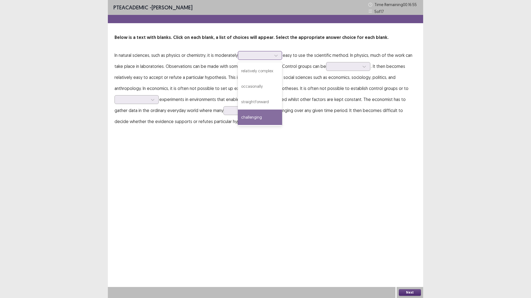
click at [260, 118] on div "challenging" at bounding box center [260, 117] width 44 height 15
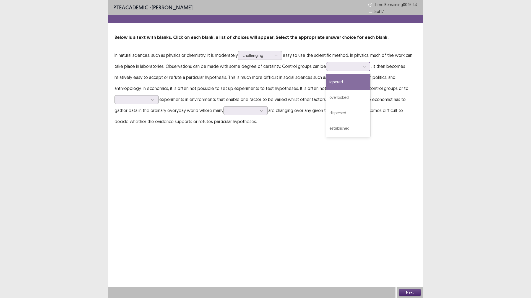
click at [336, 67] on div at bounding box center [345, 66] width 29 height 5
click at [340, 83] on div "ignored" at bounding box center [348, 81] width 44 height 15
click at [138, 99] on div at bounding box center [133, 99] width 29 height 5
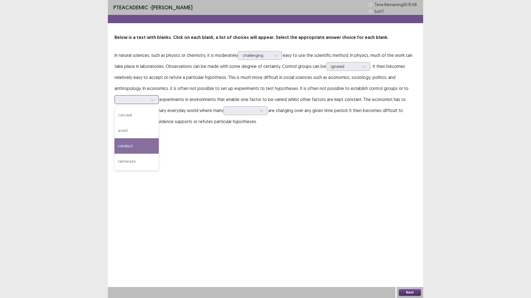
click at [146, 148] on div "conduct" at bounding box center [136, 145] width 44 height 15
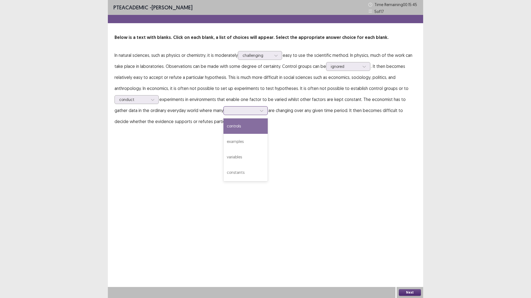
click at [257, 111] on div at bounding box center [261, 111] width 8 height 8
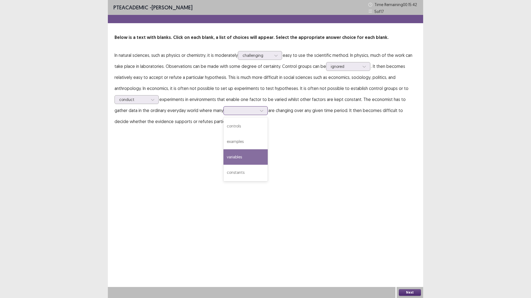
click at [238, 151] on div "variables" at bounding box center [245, 157] width 44 height 15
click at [406, 261] on button "Next" at bounding box center [410, 293] width 22 height 7
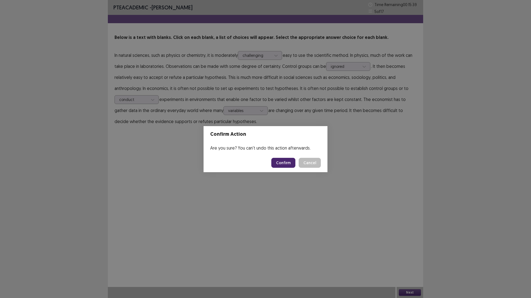
click at [281, 162] on button "Confirm" at bounding box center [283, 163] width 24 height 10
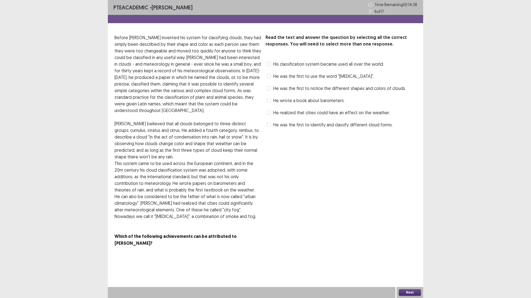
click at [269, 89] on span at bounding box center [268, 88] width 4 height 4
click at [269, 89] on icon at bounding box center [268, 88] width 3 height 3
click at [268, 124] on span at bounding box center [268, 125] width 4 height 4
click at [270, 90] on span at bounding box center [268, 88] width 4 height 4
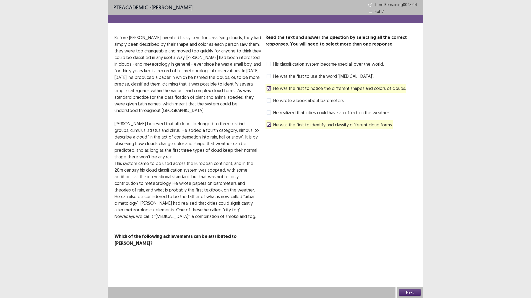
click at [410, 261] on button "Next" at bounding box center [410, 293] width 22 height 7
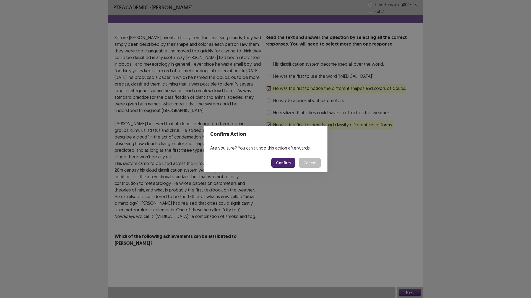
click at [284, 162] on button "Confirm" at bounding box center [283, 163] width 24 height 10
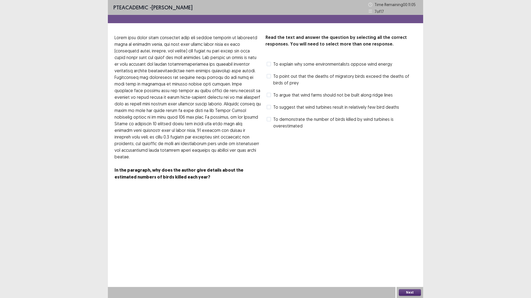
click at [271, 63] on label "To explain why some environmentalists oppose wind energy" at bounding box center [328, 64] width 125 height 7
click at [267, 62] on div at bounding box center [268, 63] width 3 height 3
click at [272, 64] on label "To explain why some environmentalists oppose wind energy" at bounding box center [328, 64] width 125 height 7
click at [404, 261] on button "Next" at bounding box center [410, 293] width 22 height 7
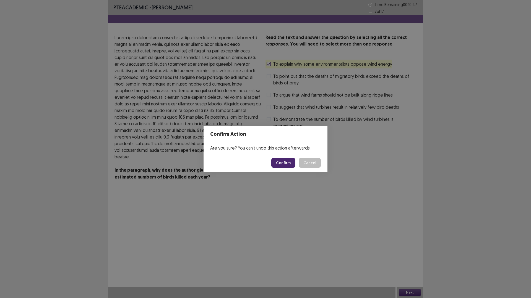
click at [283, 164] on button "Confirm" at bounding box center [283, 163] width 24 height 10
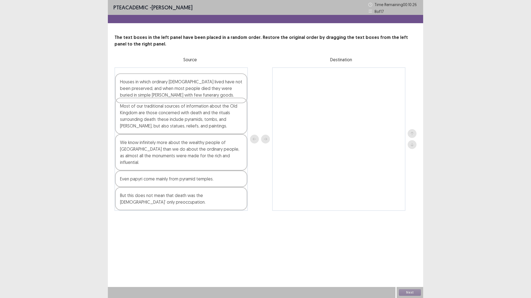
drag, startPoint x: 160, startPoint y: 126, endPoint x: 160, endPoint y: 91, distance: 34.3
click at [160, 91] on div "Most of our traditional sources of information about the Old Kingdom are those …" at bounding box center [180, 139] width 133 height 144
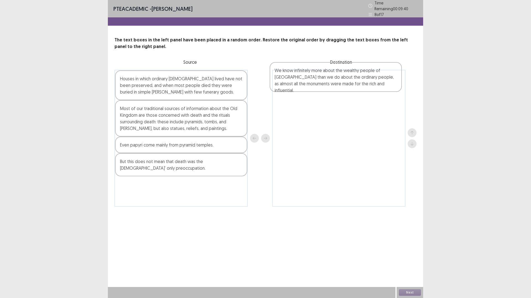
drag, startPoint x: 176, startPoint y: 153, endPoint x: 334, endPoint y: 82, distance: 172.9
click at [334, 82] on div "Houses in which ordinary [DEMOGRAPHIC_DATA] lived have not been preserved, and …" at bounding box center [265, 138] width 302 height 137
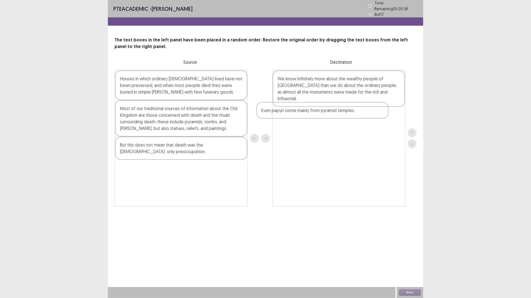
drag, startPoint x: 193, startPoint y: 148, endPoint x: 341, endPoint y: 117, distance: 151.9
click at [341, 117] on div "Houses in which ordinary [DEMOGRAPHIC_DATA] lived have not been preserved, and …" at bounding box center [265, 138] width 302 height 137
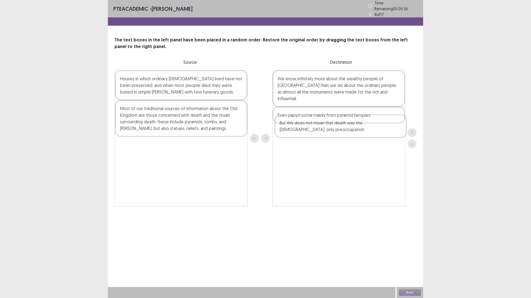
drag, startPoint x: 160, startPoint y: 154, endPoint x: 322, endPoint y: 135, distance: 162.7
click at [322, 135] on div "Houses in which ordinary [DEMOGRAPHIC_DATA] lived have not been preserved, and …" at bounding box center [265, 138] width 302 height 137
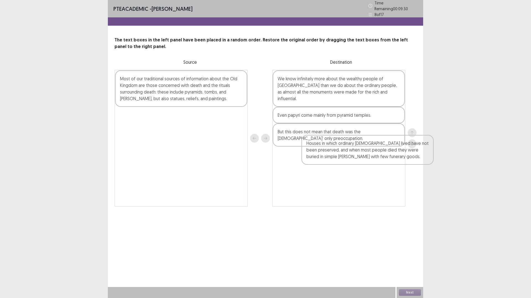
drag, startPoint x: 148, startPoint y: 83, endPoint x: 335, endPoint y: 151, distance: 199.6
click at [335, 151] on div "Houses in which ordinary [DEMOGRAPHIC_DATA] lived have not been preserved, and …" at bounding box center [265, 138] width 302 height 137
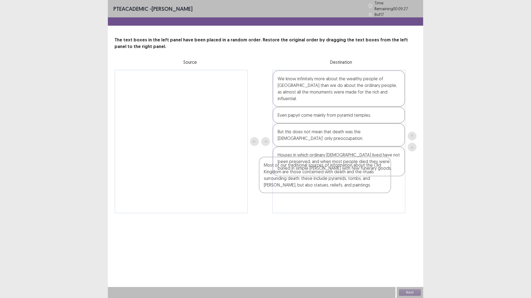
drag, startPoint x: 217, startPoint y: 88, endPoint x: 361, endPoint y: 179, distance: 170.5
click at [361, 179] on div "Most of our traditional sources of information about the Old Kingdom are those …" at bounding box center [265, 142] width 302 height 144
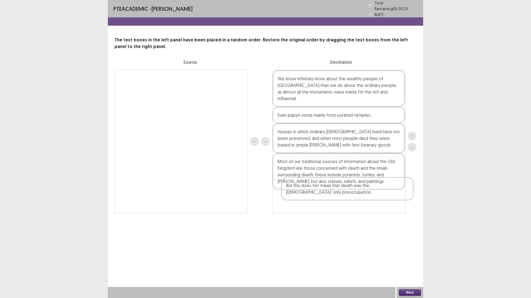
drag, startPoint x: 289, startPoint y: 122, endPoint x: 295, endPoint y: 188, distance: 66.6
click at [295, 188] on div "We know infinitely more about the wealthy people of [GEOGRAPHIC_DATA] than we d…" at bounding box center [338, 142] width 133 height 144
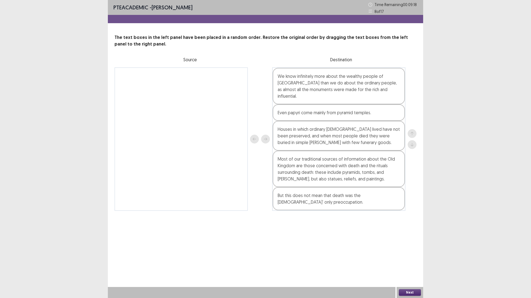
click at [413, 261] on button "Next" at bounding box center [410, 293] width 22 height 7
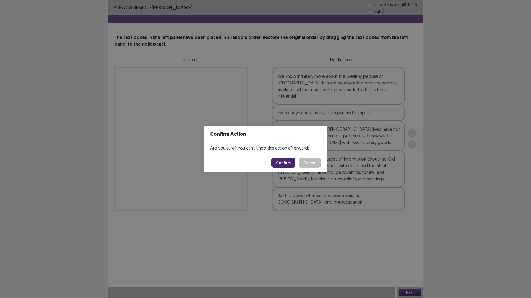
click at [280, 162] on button "Confirm" at bounding box center [283, 163] width 24 height 10
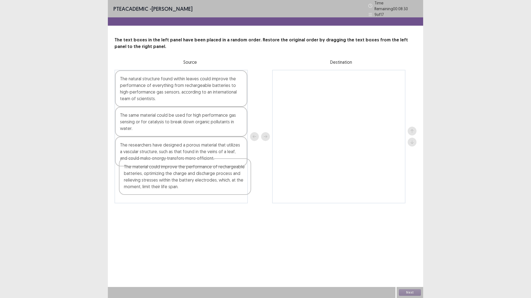
drag, startPoint x: 161, startPoint y: 91, endPoint x: 165, endPoint y: 180, distance: 88.8
click at [165, 181] on div "The material could improve the performance of rechargeable batteries, optimizin…" at bounding box center [180, 137] width 133 height 134
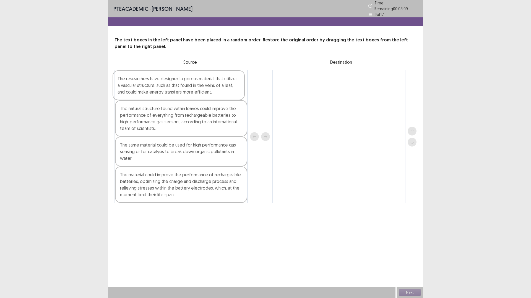
drag, startPoint x: 154, startPoint y: 150, endPoint x: 151, endPoint y: 84, distance: 65.8
click at [151, 84] on div "The natural structure found within leaves could improve the performance of ever…" at bounding box center [180, 137] width 133 height 134
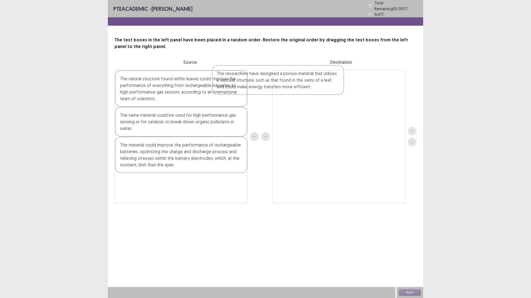
drag, startPoint x: 164, startPoint y: 81, endPoint x: 265, endPoint y: 78, distance: 100.6
click at [265, 78] on div "The researchers have designed a porous material that utilizes a vascular struct…" at bounding box center [265, 137] width 302 height 134
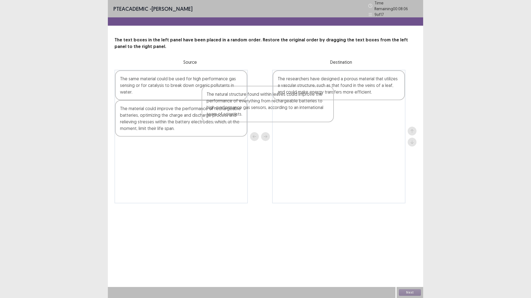
drag, startPoint x: 189, startPoint y: 86, endPoint x: 289, endPoint y: 106, distance: 102.3
click at [289, 106] on div "The natural structure found within leaves could improve the performance of ever…" at bounding box center [265, 137] width 302 height 134
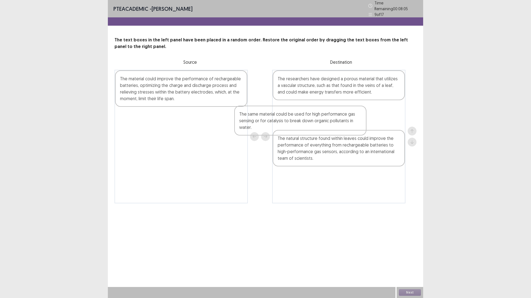
drag, startPoint x: 192, startPoint y: 91, endPoint x: 243, endPoint y: 106, distance: 53.8
click at [312, 128] on div "The same material could be used for high performance gas sensing or for catalys…" at bounding box center [265, 137] width 302 height 134
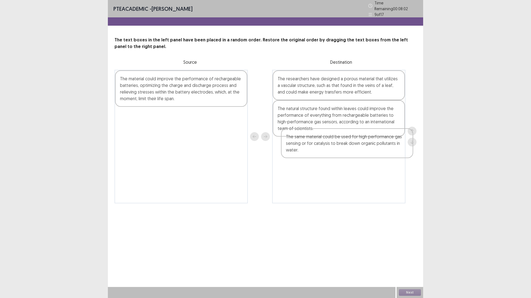
drag, startPoint x: 322, startPoint y: 117, endPoint x: 330, endPoint y: 151, distance: 34.7
click at [330, 151] on div "The researchers have designed a porous material that utilizes a vascular struct…" at bounding box center [338, 137] width 133 height 134
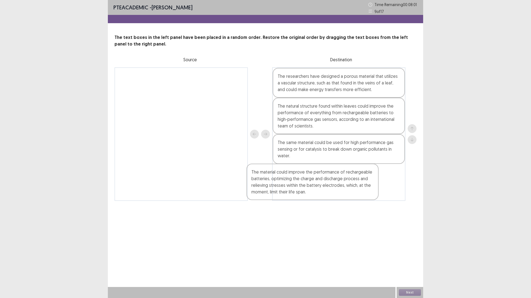
drag, startPoint x: 188, startPoint y: 86, endPoint x: 327, endPoint y: 182, distance: 168.8
click at [327, 182] on div "The material could improve the performance of rechargeable batteries, optimizin…" at bounding box center [265, 134] width 302 height 134
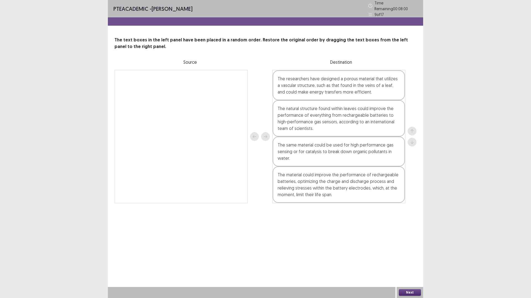
click at [411, 261] on button "Next" at bounding box center [410, 293] width 22 height 7
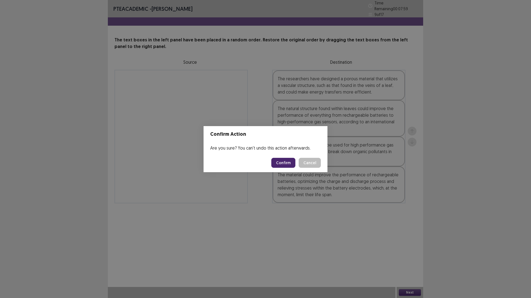
click at [277, 161] on button "Confirm" at bounding box center [283, 163] width 24 height 10
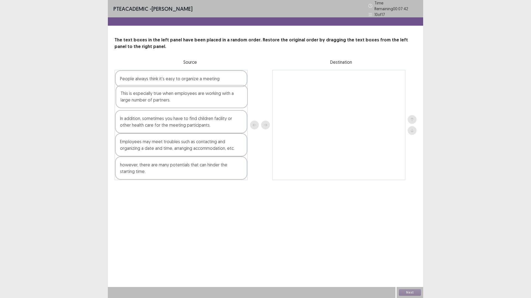
drag, startPoint x: 181, startPoint y: 150, endPoint x: 182, endPoint y: 102, distance: 47.3
click at [182, 102] on div "People always think it's easy to organize a meeting In addition, sometimes you …" at bounding box center [180, 125] width 133 height 111
drag, startPoint x: 164, startPoint y: 148, endPoint x: 169, endPoint y: 85, distance: 63.4
click at [169, 85] on div "People always think it's easy to organize a meeting This is especially true whe…" at bounding box center [180, 125] width 133 height 111
drag, startPoint x: 151, startPoint y: 86, endPoint x: 151, endPoint y: 128, distance: 41.5
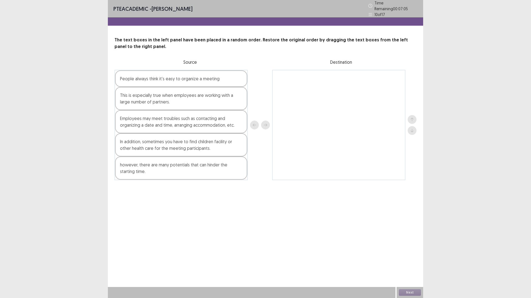
drag, startPoint x: 133, startPoint y: 131, endPoint x: 133, endPoint y: 134, distance: 3.3
click at [133, 134] on div "People always think it's easy to organize a meeting This is especially true whe…" at bounding box center [180, 125] width 133 height 111
click at [177, 168] on div "however, there are many potentials that can hinder the starting time." at bounding box center [181, 168] width 132 height 23
click at [259, 90] on div at bounding box center [260, 125] width 20 height 111
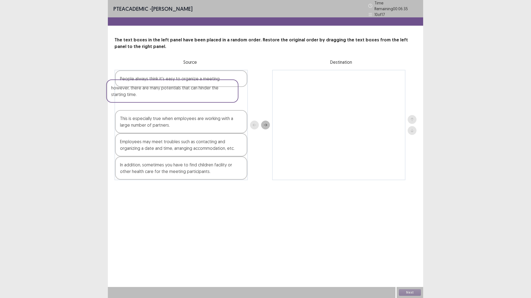
drag, startPoint x: 181, startPoint y: 172, endPoint x: 172, endPoint y: 95, distance: 77.1
click at [172, 95] on div "People always think it's easy to organize a meeting This is especially true whe…" at bounding box center [180, 125] width 133 height 111
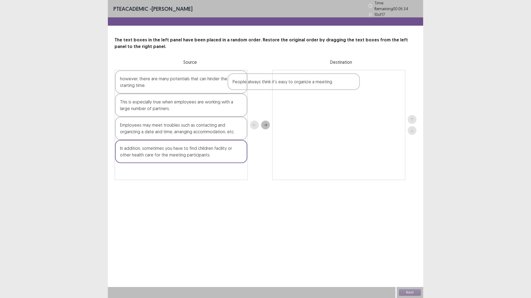
drag, startPoint x: 184, startPoint y: 74, endPoint x: 299, endPoint y: 80, distance: 115.1
click at [299, 80] on div "People always think it's easy to organize a meeting however, there are many pot…" at bounding box center [265, 125] width 302 height 111
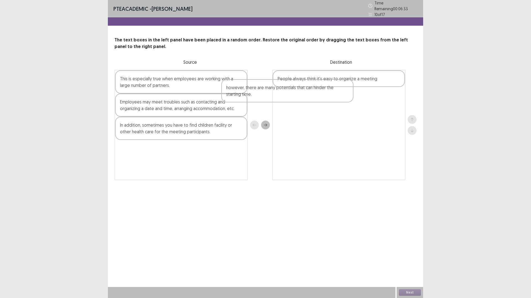
drag, startPoint x: 224, startPoint y: 85, endPoint x: 337, endPoint y: 98, distance: 113.3
click at [337, 98] on div "however, there are many potentials that can hinder the starting time. This is e…" at bounding box center [265, 125] width 302 height 111
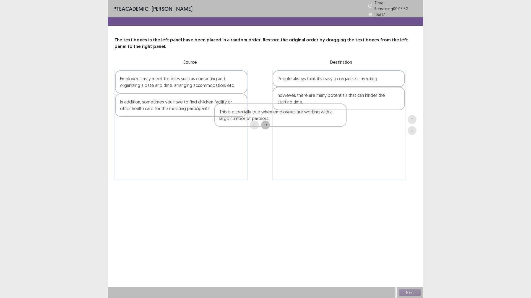
drag, startPoint x: 198, startPoint y: 85, endPoint x: 323, endPoint y: 128, distance: 132.1
click at [323, 128] on div "This is especially true when employees are working with a large number of partn…" at bounding box center [265, 125] width 302 height 111
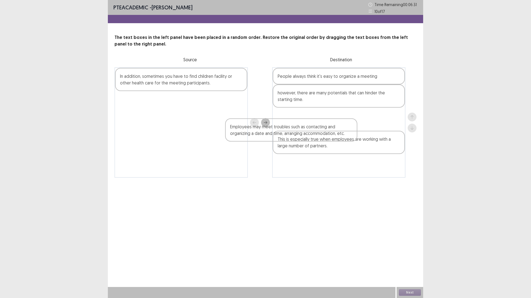
drag, startPoint x: 208, startPoint y: 82, endPoint x: 218, endPoint y: 98, distance: 19.4
click at [318, 132] on div "Employees may meet troubles such as contacting and organizing a date and time, …" at bounding box center [265, 122] width 302 height 111
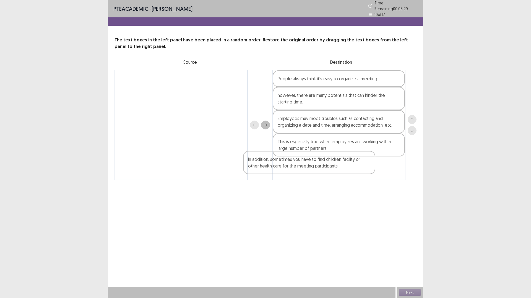
drag, startPoint x: 192, startPoint y: 83, endPoint x: 321, endPoint y: 169, distance: 155.5
click at [321, 169] on div "In addition, sometimes you have to find children facility or other health care …" at bounding box center [265, 125] width 302 height 111
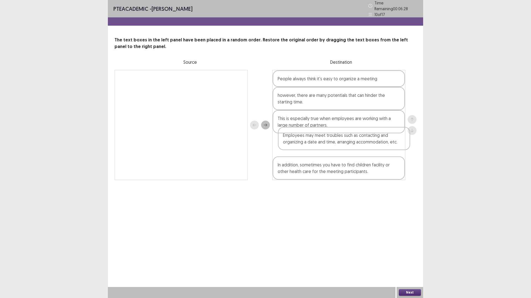
drag, startPoint x: 308, startPoint y: 123, endPoint x: 313, endPoint y: 144, distance: 22.0
click at [313, 144] on div "People always think it's easy to organize a meeting however, there are many pot…" at bounding box center [338, 125] width 133 height 111
click at [412, 261] on button "Next" at bounding box center [410, 293] width 22 height 7
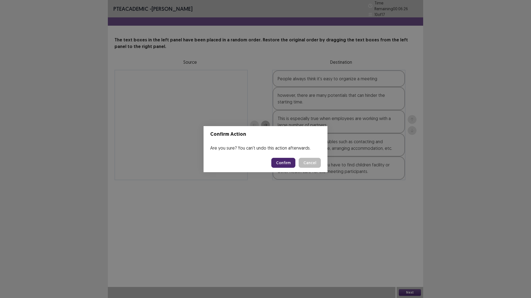
click at [278, 167] on button "Confirm" at bounding box center [283, 163] width 24 height 10
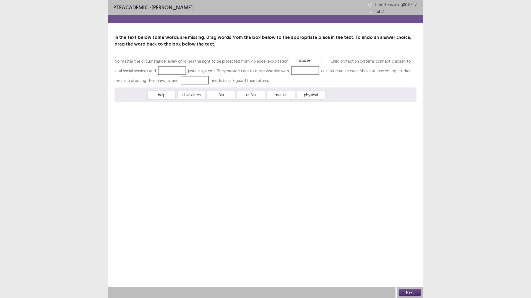
drag, startPoint x: 132, startPoint y: 96, endPoint x: 305, endPoint y: 61, distance: 176.5
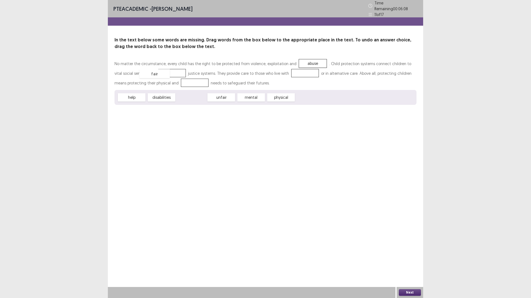
drag, startPoint x: 192, startPoint y: 94, endPoint x: 155, endPoint y: 70, distance: 43.8
drag, startPoint x: 161, startPoint y: 96, endPoint x: 287, endPoint y: 75, distance: 127.3
drag, startPoint x: 188, startPoint y: 98, endPoint x: 183, endPoint y: 85, distance: 14.4
click at [402, 261] on button "Next" at bounding box center [410, 293] width 22 height 7
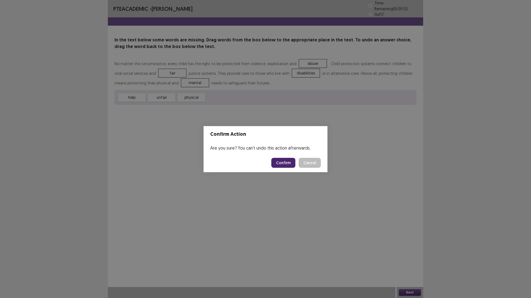
click at [282, 162] on button "Confirm" at bounding box center [283, 163] width 24 height 10
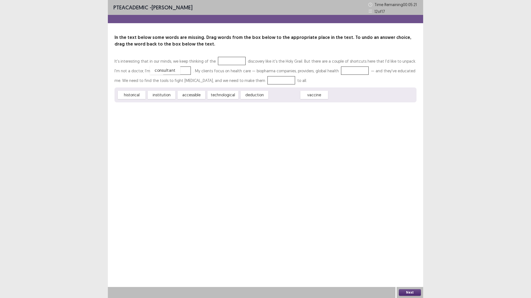
drag, startPoint x: 286, startPoint y: 95, endPoint x: 167, endPoint y: 70, distance: 121.7
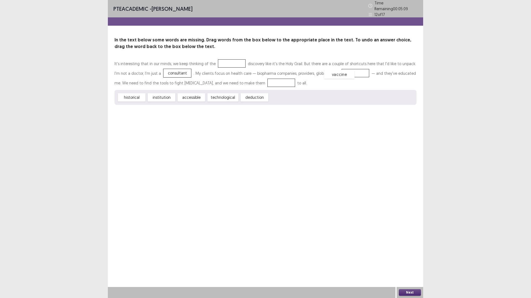
drag, startPoint x: 276, startPoint y: 95, endPoint x: 331, endPoint y: 71, distance: 59.7
drag, startPoint x: 338, startPoint y: 68, endPoint x: 303, endPoint y: 95, distance: 44.0
click at [219, 93] on div "technological" at bounding box center [223, 97] width 34 height 9
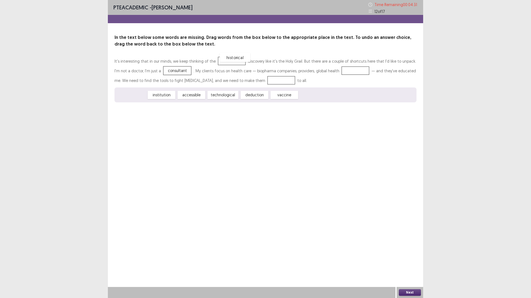
drag, startPoint x: 130, startPoint y: 96, endPoint x: 234, endPoint y: 58, distance: 110.0
drag, startPoint x: 121, startPoint y: 95, endPoint x: 329, endPoint y: 69, distance: 210.0
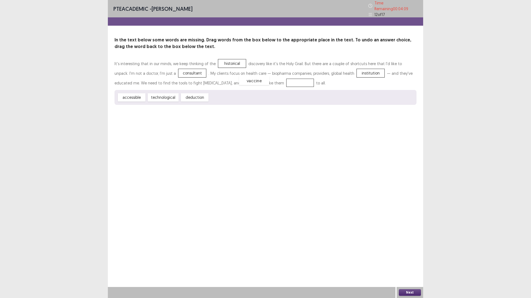
drag, startPoint x: 225, startPoint y: 95, endPoint x: 254, endPoint y: 78, distance: 34.0
click at [410, 261] on button "Next" at bounding box center [410, 293] width 22 height 7
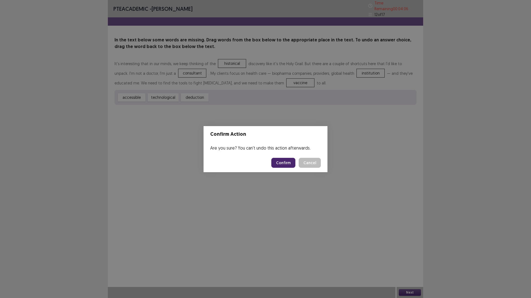
click at [284, 168] on footer "Confirm Cancel" at bounding box center [265, 163] width 124 height 19
click at [284, 164] on button "Confirm" at bounding box center [283, 163] width 24 height 10
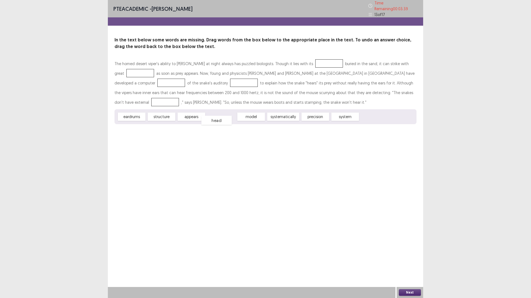
drag, startPoint x: 217, startPoint y: 115, endPoint x: 212, endPoint y: 119, distance: 5.9
click at [212, 119] on div "head" at bounding box center [216, 120] width 30 height 9
drag, startPoint x: 197, startPoint y: 112, endPoint x: 195, endPoint y: 118, distance: 6.3
click at [195, 119] on div "appears" at bounding box center [189, 123] width 30 height 9
drag, startPoint x: 342, startPoint y: 115, endPoint x: 155, endPoint y: 82, distance: 190.4
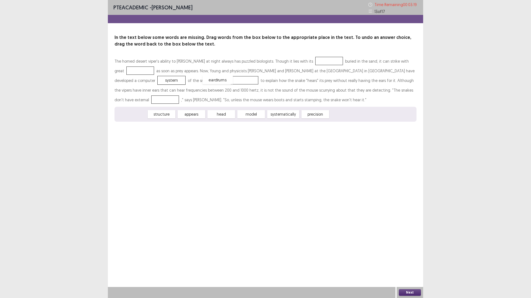
drag, startPoint x: 134, startPoint y: 117, endPoint x: 220, endPoint y: 82, distance: 92.6
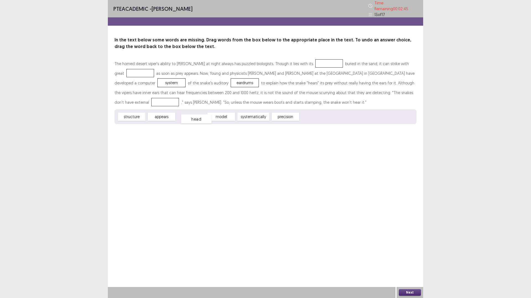
drag, startPoint x: 193, startPoint y: 111, endPoint x: 198, endPoint y: 114, distance: 5.4
click at [198, 115] on div "head" at bounding box center [196, 119] width 30 height 9
click at [229, 80] on div "eardrums" at bounding box center [244, 82] width 30 height 9
drag, startPoint x: 181, startPoint y: 115, endPoint x: 293, endPoint y: 65, distance: 123.2
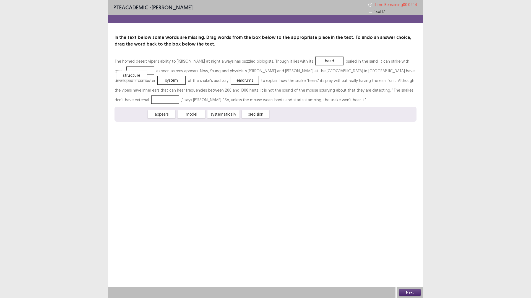
drag, startPoint x: 138, startPoint y: 113, endPoint x: 138, endPoint y: 74, distance: 39.2
drag, startPoint x: 220, startPoint y: 79, endPoint x: 127, endPoint y: 99, distance: 94.8
drag, startPoint x: 136, startPoint y: 71, endPoint x: 219, endPoint y: 81, distance: 83.8
click at [229, 81] on div "structure" at bounding box center [244, 80] width 30 height 9
drag, startPoint x: 163, startPoint y: 117, endPoint x: 131, endPoint y: 71, distance: 56.3
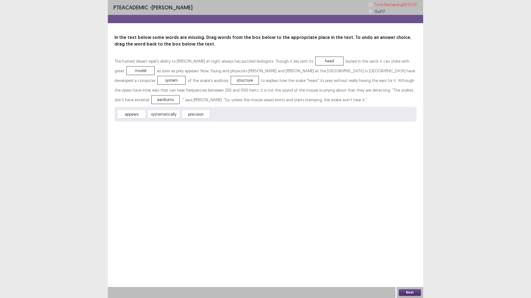
click at [415, 261] on button "Next" at bounding box center [410, 293] width 22 height 7
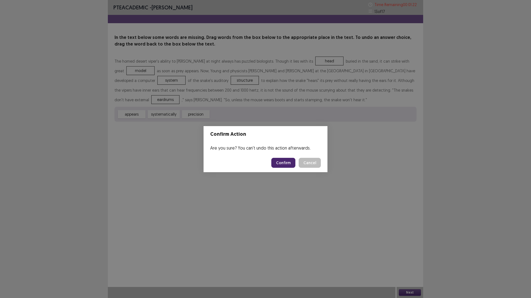
click at [289, 164] on button "Confirm" at bounding box center [283, 163] width 24 height 10
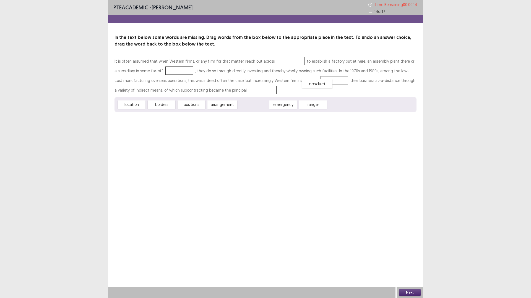
drag, startPoint x: 250, startPoint y: 105, endPoint x: 313, endPoint y: 84, distance: 67.2
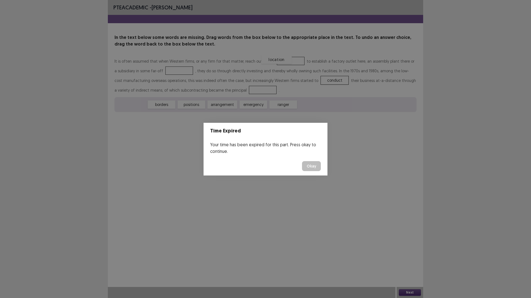
drag, startPoint x: 130, startPoint y: 105, endPoint x: 275, endPoint y: 60, distance: 151.7
click at [319, 165] on button "Okay" at bounding box center [311, 166] width 19 height 10
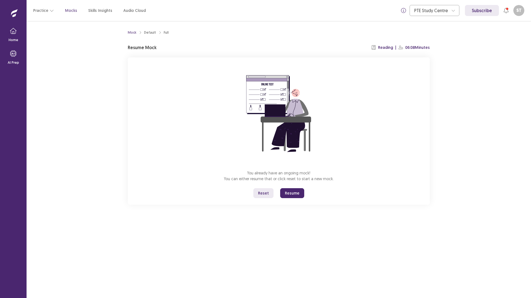
click at [294, 192] on button "Resume" at bounding box center [292, 193] width 24 height 10
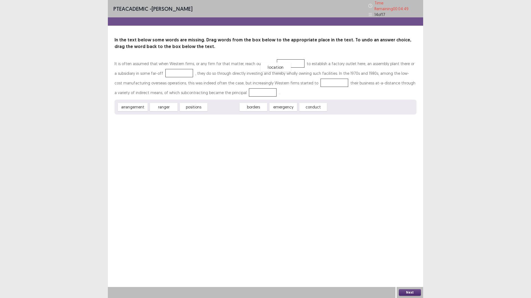
drag, startPoint x: 226, startPoint y: 106, endPoint x: 279, endPoint y: 66, distance: 65.8
drag, startPoint x: 279, startPoint y: 104, endPoint x: 315, endPoint y: 82, distance: 42.3
drag, startPoint x: 132, startPoint y: 107, endPoint x: 180, endPoint y: 72, distance: 59.2
drag, startPoint x: 167, startPoint y: 107, endPoint x: 250, endPoint y: 93, distance: 84.6
click at [410, 261] on div "Next" at bounding box center [409, 292] width 27 height 11
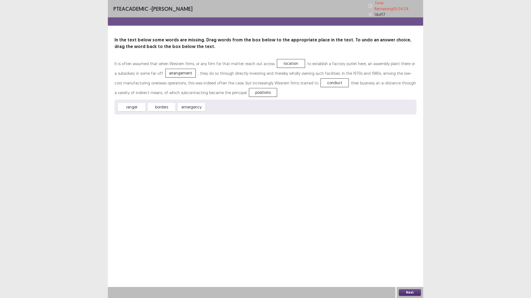
click at [411, 261] on button "Next" at bounding box center [410, 293] width 22 height 7
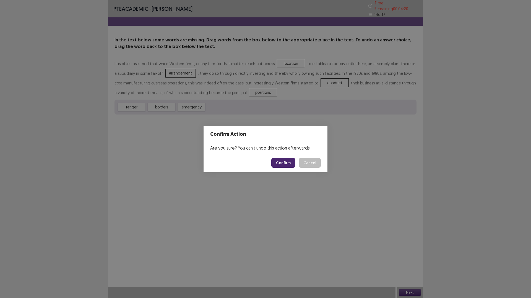
click at [285, 159] on button "Confirm" at bounding box center [283, 163] width 24 height 10
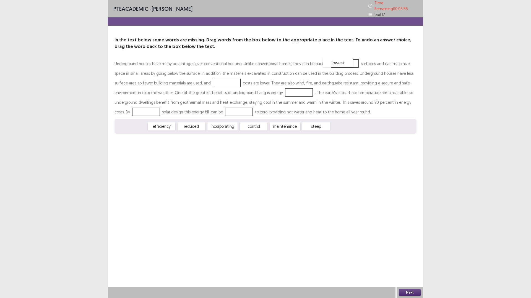
drag, startPoint x: 133, startPoint y: 126, endPoint x: 339, endPoint y: 62, distance: 215.8
drag, startPoint x: 253, startPoint y: 123, endPoint x: 198, endPoint y: 84, distance: 67.8
drag, startPoint x: 225, startPoint y: 122, endPoint x: 248, endPoint y: 90, distance: 40.0
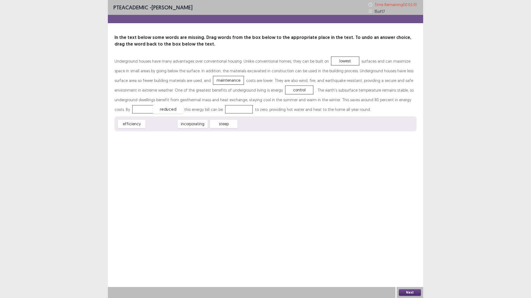
drag, startPoint x: 157, startPoint y: 125, endPoint x: 164, endPoint y: 111, distance: 16.3
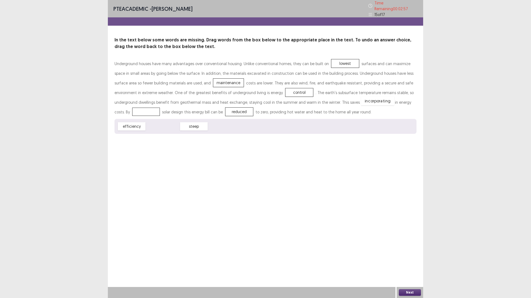
drag, startPoint x: 153, startPoint y: 126, endPoint x: 368, endPoint y: 101, distance: 216.3
click at [404, 261] on button "Next" at bounding box center [410, 293] width 22 height 7
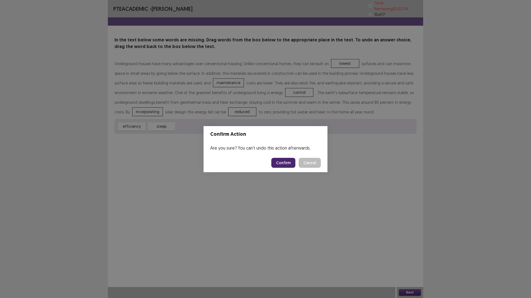
click at [277, 164] on button "Confirm" at bounding box center [283, 163] width 24 height 10
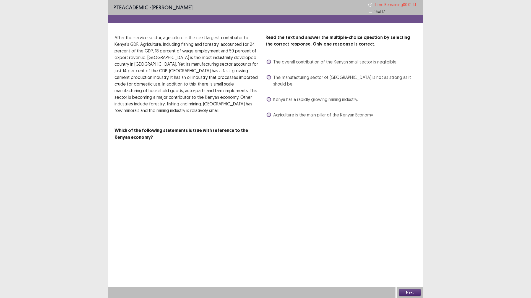
click at [268, 113] on span at bounding box center [268, 115] width 4 height 4
click at [411, 261] on button "Next" at bounding box center [410, 293] width 22 height 7
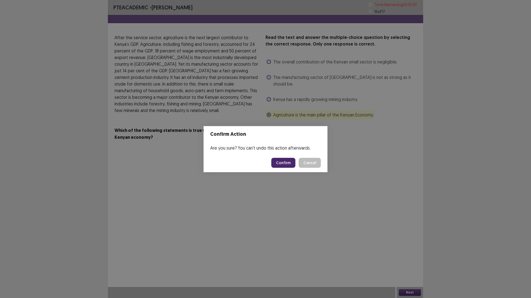
click at [289, 162] on button "Confirm" at bounding box center [283, 163] width 24 height 10
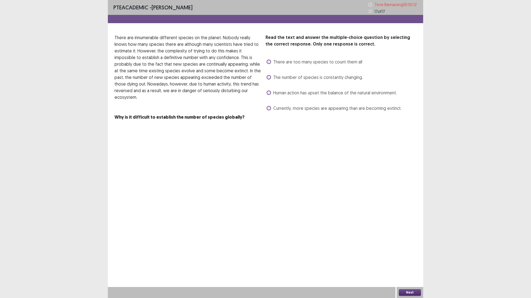
click at [265, 108] on div "Read the text and answer the multiple-choice question by selecting the correct …" at bounding box center [265, 77] width 315 height 86
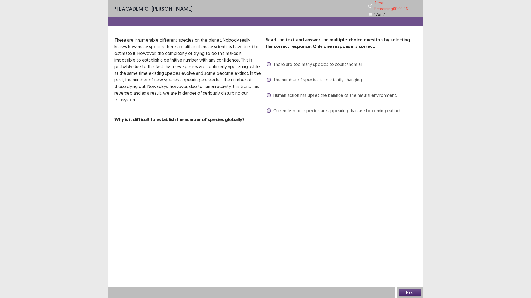
click at [408, 261] on div "Next" at bounding box center [409, 292] width 27 height 11
click at [400, 261] on button "Next" at bounding box center [410, 293] width 22 height 7
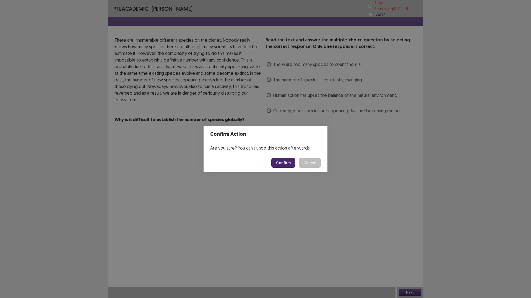
click at [280, 160] on button "Confirm" at bounding box center [283, 163] width 24 height 10
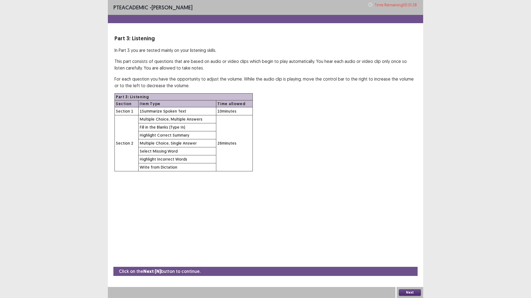
click at [408, 261] on button "Next" at bounding box center [410, 293] width 22 height 7
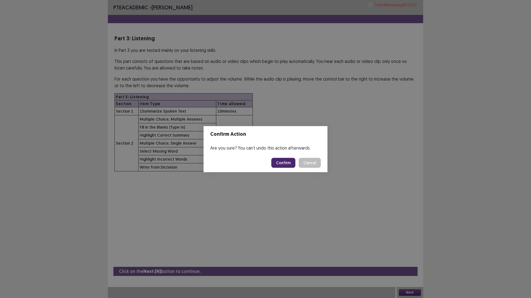
click at [280, 163] on button "Confirm" at bounding box center [283, 163] width 24 height 10
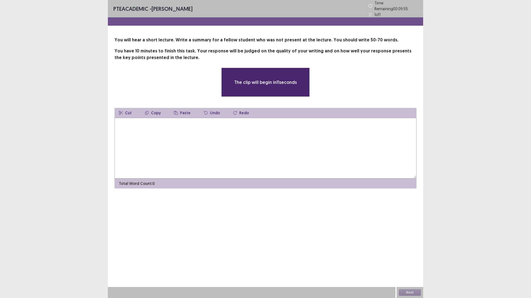
click at [130, 129] on textarea at bounding box center [265, 148] width 302 height 61
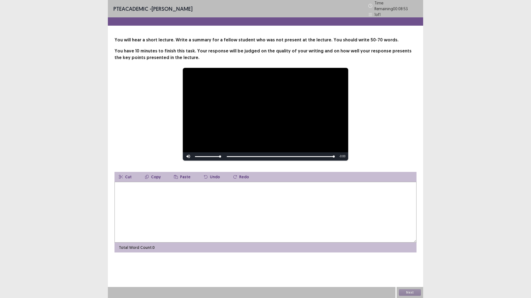
click at [139, 197] on textarea at bounding box center [265, 212] width 302 height 61
type textarea "*"
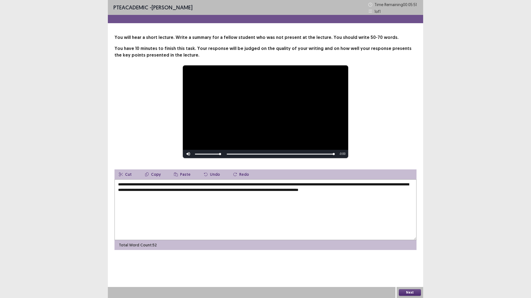
type textarea "**********"
click at [411, 261] on button "Next" at bounding box center [410, 293] width 22 height 7
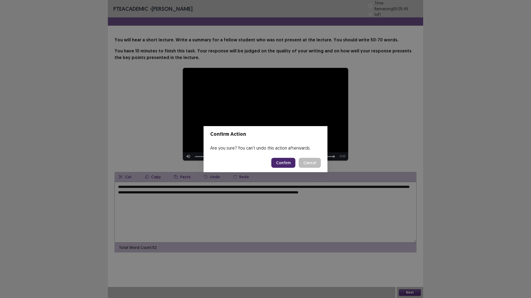
click at [293, 161] on button "Confirm" at bounding box center [283, 163] width 24 height 10
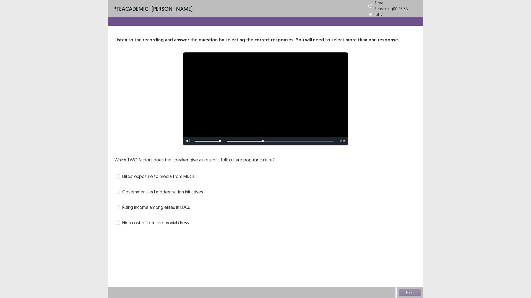
click at [119, 206] on span at bounding box center [118, 207] width 4 height 4
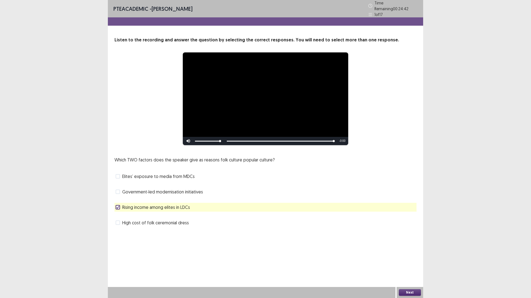
click at [409, 261] on button "Next" at bounding box center [410, 293] width 22 height 7
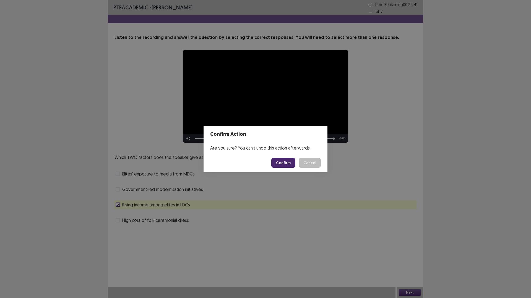
click at [284, 160] on button "Confirm" at bounding box center [283, 163] width 24 height 10
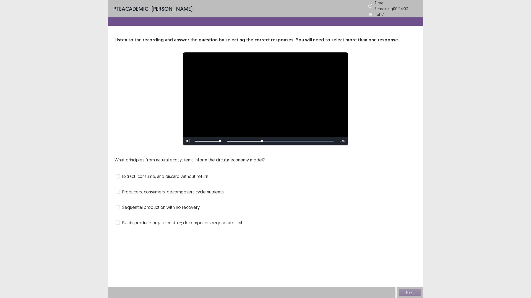
click at [116, 190] on span at bounding box center [118, 192] width 4 height 4
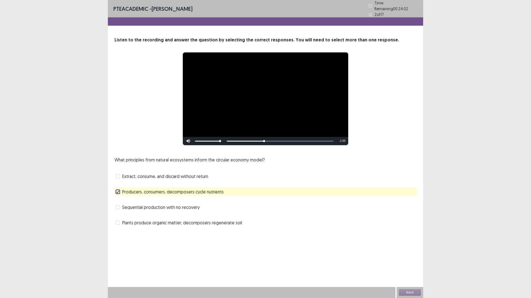
click at [119, 223] on span at bounding box center [118, 223] width 4 height 4
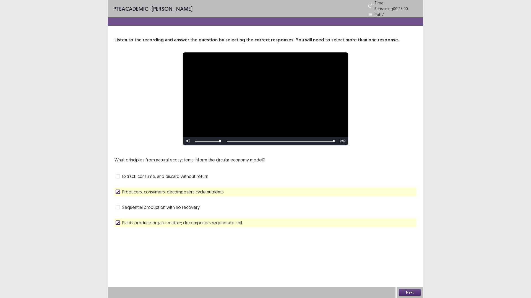
click at [418, 261] on button "Next" at bounding box center [410, 293] width 22 height 7
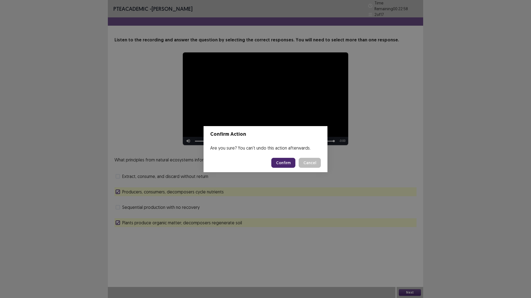
click at [278, 166] on button "Confirm" at bounding box center [283, 163] width 24 height 10
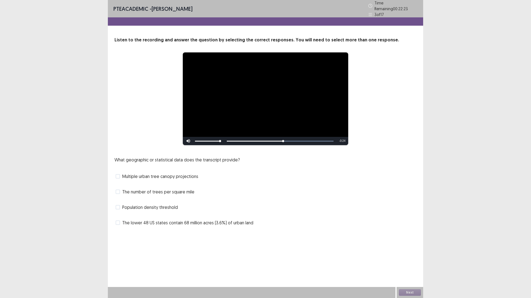
click at [116, 221] on span at bounding box center [118, 223] width 4 height 4
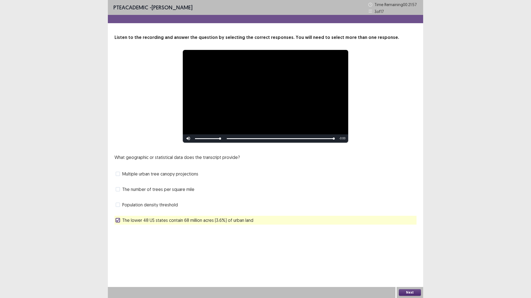
click at [406, 261] on button "Next" at bounding box center [410, 293] width 22 height 7
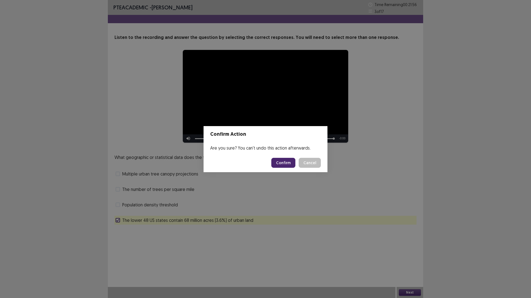
click at [281, 166] on button "Confirm" at bounding box center [283, 163] width 24 height 10
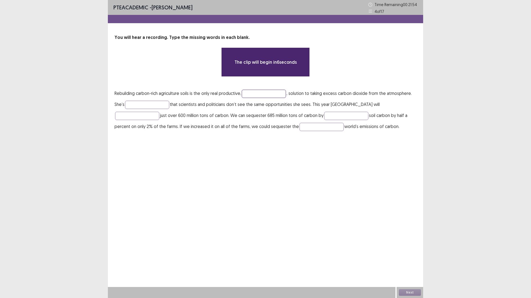
click at [261, 95] on input "text" at bounding box center [264, 94] width 44 height 8
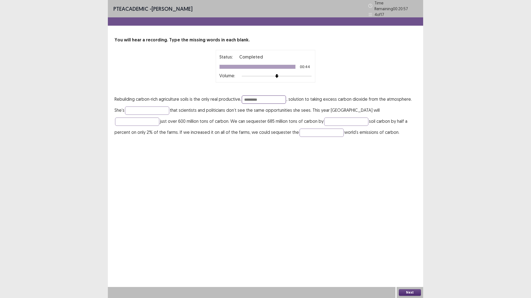
type input "*********"
type input "**********"
type input "******"
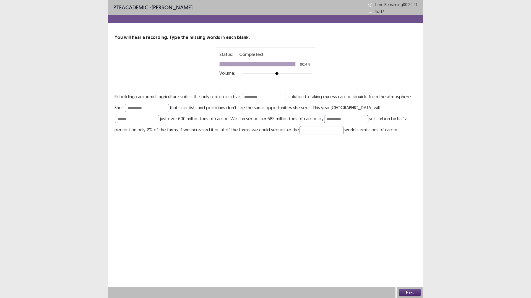
type input "**********"
type input "*****"
click at [404, 261] on button "Next" at bounding box center [410, 293] width 22 height 7
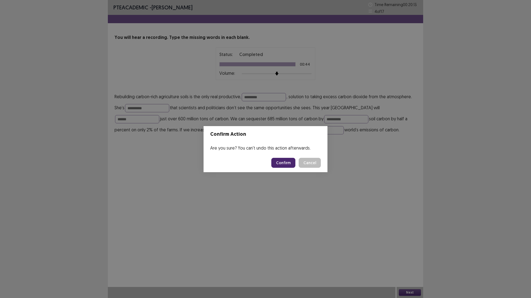
click at [292, 162] on button "Confirm" at bounding box center [283, 163] width 24 height 10
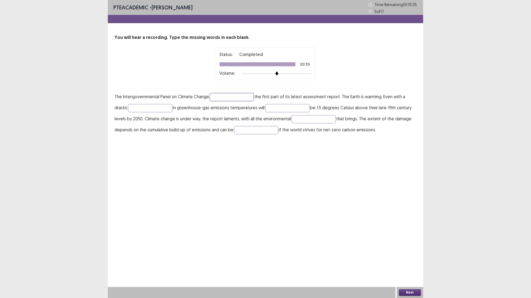
click at [217, 99] on input "text" at bounding box center [231, 97] width 44 height 8
type input "********"
type input "*********"
type input "********"
type input "**********"
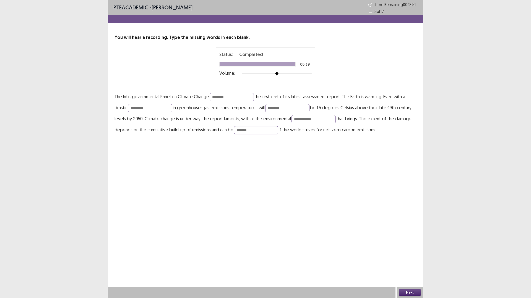
type input "*******"
click at [411, 261] on button "Next" at bounding box center [410, 293] width 22 height 7
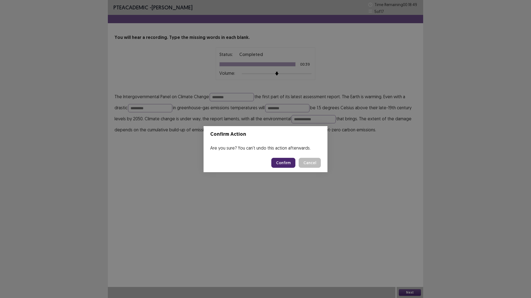
click at [278, 161] on button "Confirm" at bounding box center [283, 163] width 24 height 10
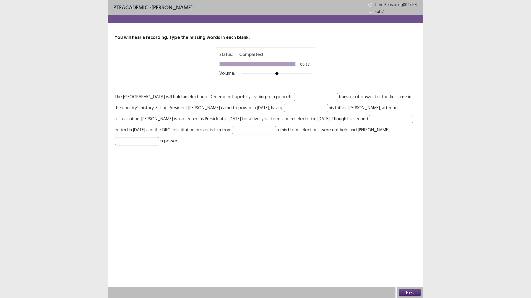
click at [345, 89] on div "You will hear a recording. Type the missing words in each blank. Status: Comple…" at bounding box center [265, 90] width 315 height 112
click at [338, 96] on input "text" at bounding box center [316, 97] width 44 height 8
type input "**********"
type input "*********"
type input "****"
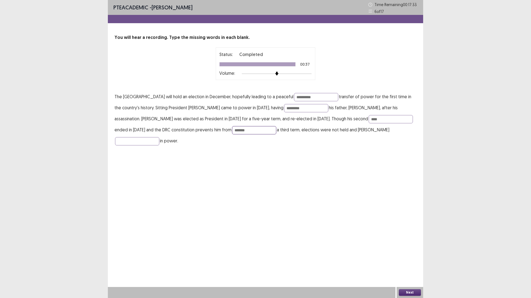
type input "*******"
type input "********"
click at [405, 261] on button "Next" at bounding box center [410, 293] width 22 height 7
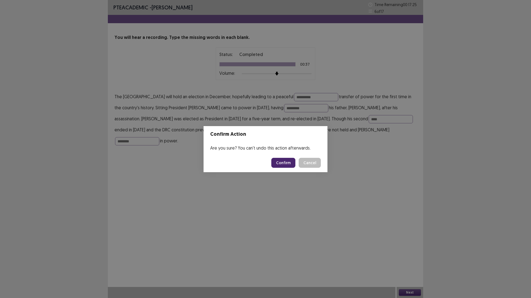
click at [285, 160] on button "Confirm" at bounding box center [283, 163] width 24 height 10
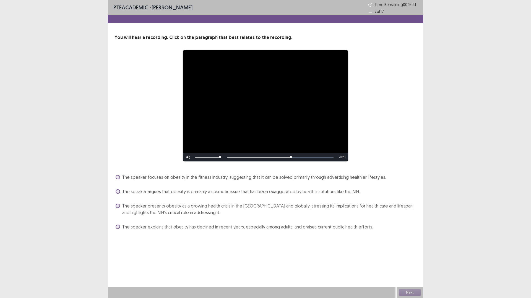
click at [116, 204] on label "The speaker presents obesity as a growing health crisis in the [GEOGRAPHIC_DATA…" at bounding box center [266, 209] width 301 height 13
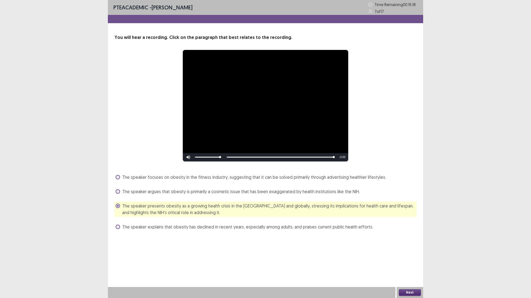
click at [411, 261] on button "Next" at bounding box center [410, 293] width 22 height 7
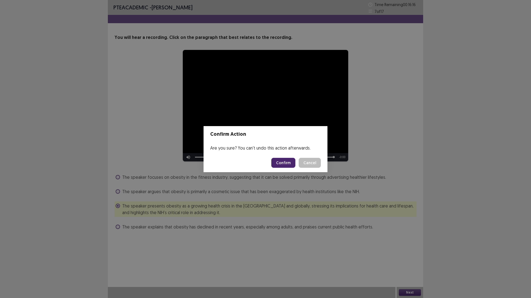
click at [288, 161] on button "Confirm" at bounding box center [283, 163] width 24 height 10
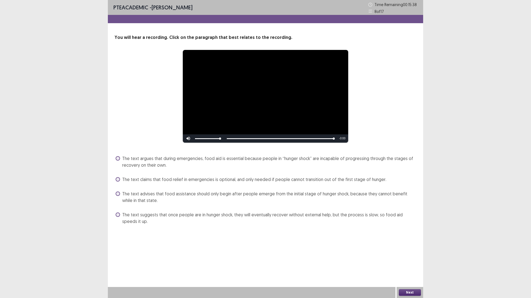
click at [117, 177] on label "The text claims that food relief in emergencies is optional, and only needed if…" at bounding box center [251, 179] width 271 height 7
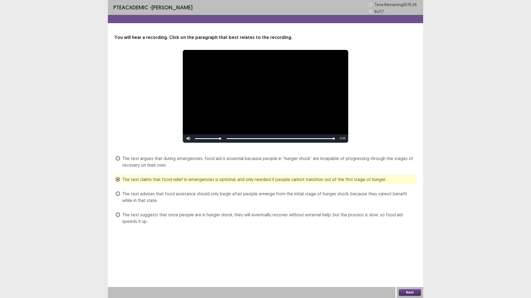
click at [404, 261] on button "Next" at bounding box center [410, 293] width 22 height 7
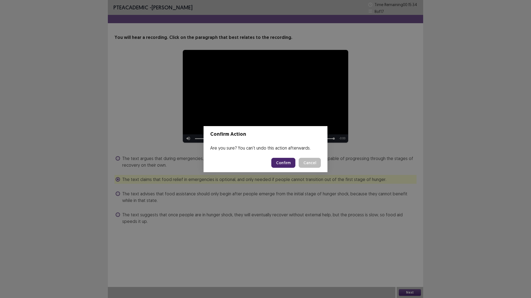
click at [287, 164] on button "Confirm" at bounding box center [283, 163] width 24 height 10
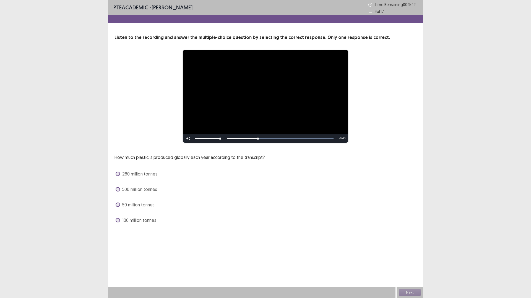
click at [118, 175] on span at bounding box center [118, 174] width 4 height 4
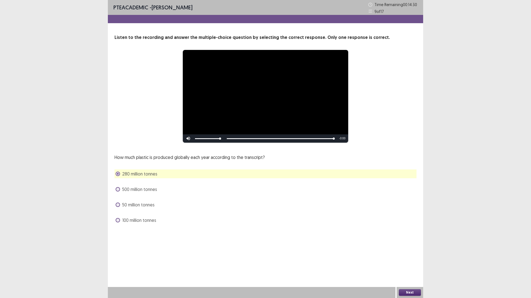
click at [403, 261] on button "Next" at bounding box center [410, 293] width 22 height 7
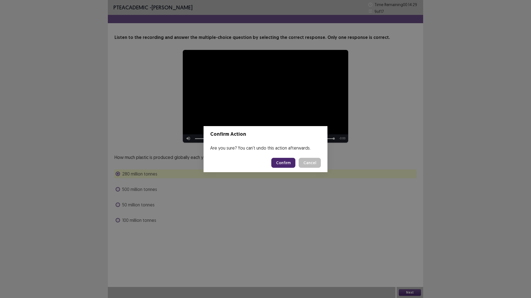
click at [288, 163] on button "Confirm" at bounding box center [283, 163] width 24 height 10
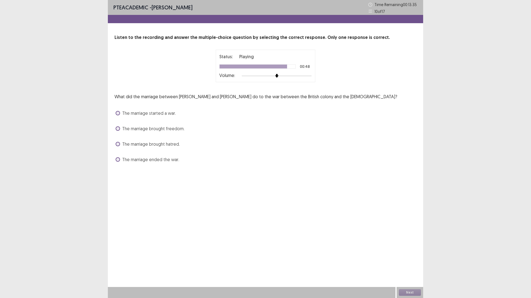
click at [118, 159] on span at bounding box center [118, 160] width 4 height 4
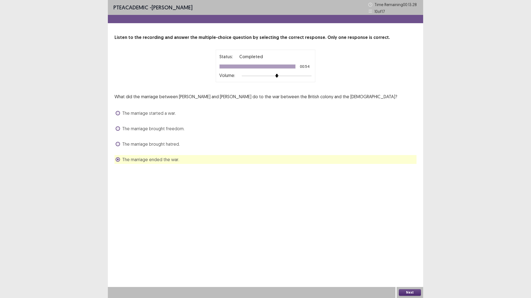
click at [403, 261] on button "Next" at bounding box center [410, 293] width 22 height 7
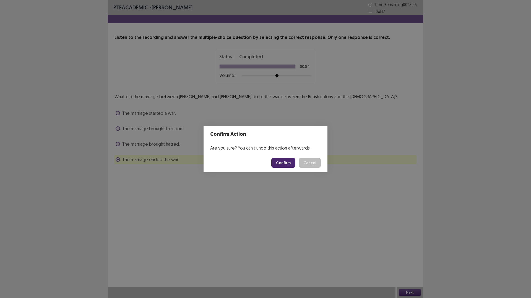
click at [285, 162] on button "Confirm" at bounding box center [283, 163] width 24 height 10
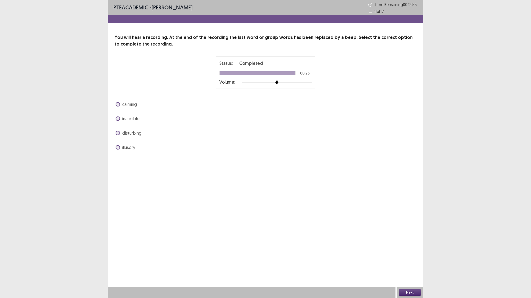
click at [119, 105] on span at bounding box center [118, 104] width 4 height 4
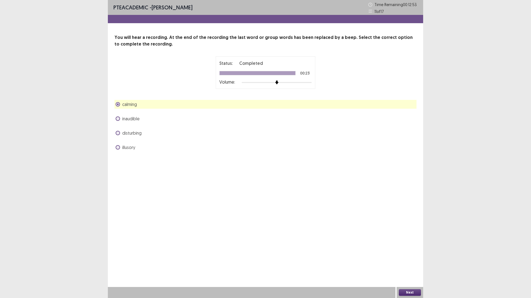
click at [420, 261] on button "Next" at bounding box center [410, 293] width 22 height 7
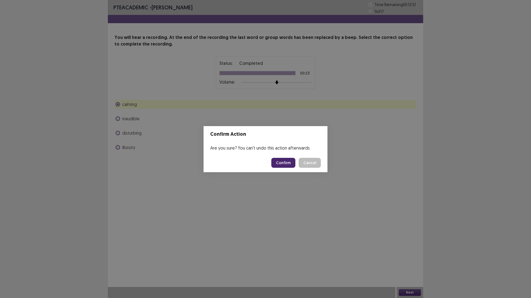
click at [279, 168] on button "Confirm" at bounding box center [283, 163] width 24 height 10
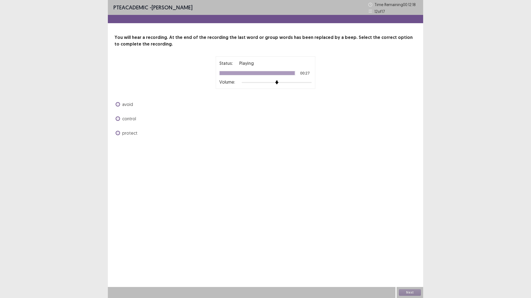
click at [117, 104] on span at bounding box center [118, 104] width 4 height 4
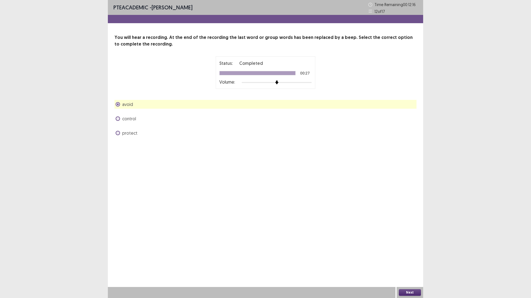
click at [411, 261] on button "Next" at bounding box center [410, 293] width 22 height 7
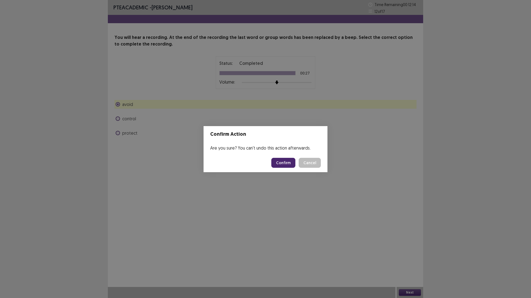
click at [280, 162] on button "Confirm" at bounding box center [283, 163] width 24 height 10
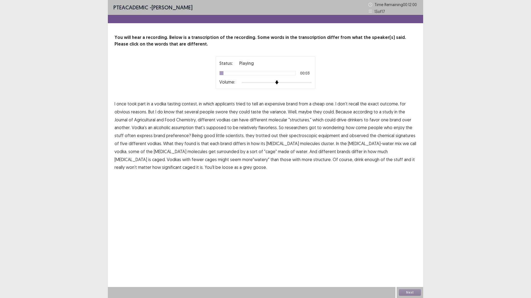
click at [229, 106] on span "applicants" at bounding box center [225, 104] width 20 height 7
click at [279, 113] on span "variance." at bounding box center [278, 112] width 17 height 7
click at [190, 129] on span "assumption" at bounding box center [182, 127] width 22 height 7
click at [355, 135] on span "observed" at bounding box center [358, 135] width 19 height 7
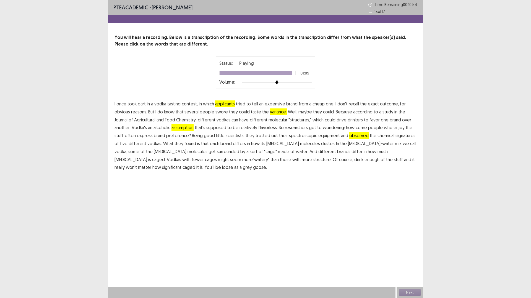
click at [181, 164] on span "significant" at bounding box center [171, 167] width 19 height 7
click at [410, 261] on button "Next" at bounding box center [410, 293] width 22 height 7
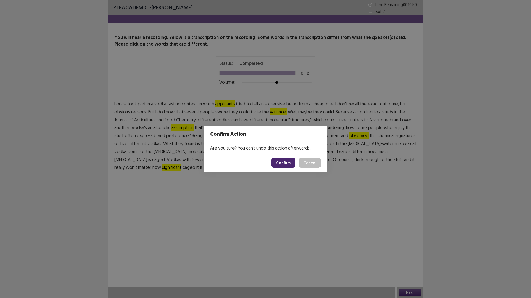
click at [279, 163] on button "Confirm" at bounding box center [283, 163] width 24 height 10
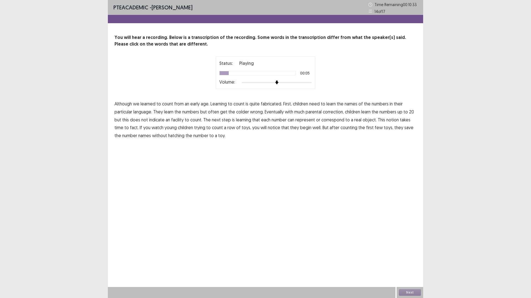
click at [268, 105] on span "fabricated." at bounding box center [271, 104] width 21 height 7
click at [247, 113] on span "colder" at bounding box center [242, 112] width 13 height 7
click at [179, 120] on span "facility" at bounding box center [177, 120] width 12 height 7
click at [130, 128] on span "fact." at bounding box center [134, 127] width 9 height 7
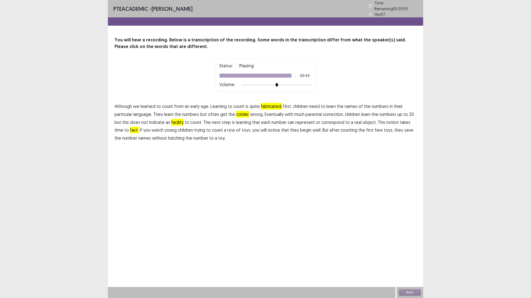
click at [172, 137] on span "hatching" at bounding box center [176, 138] width 16 height 7
click at [410, 261] on button "Next" at bounding box center [410, 293] width 22 height 7
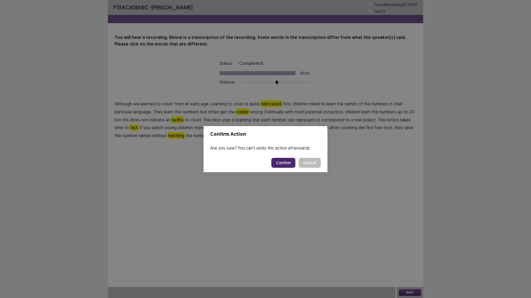
click at [278, 161] on button "Confirm" at bounding box center [283, 163] width 24 height 10
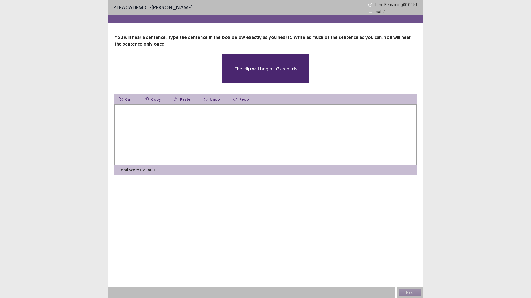
click at [197, 114] on textarea at bounding box center [265, 134] width 302 height 61
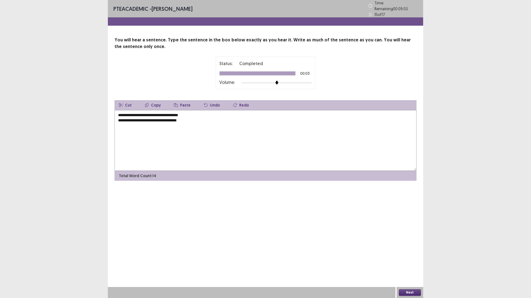
drag, startPoint x: 194, startPoint y: 112, endPoint x: 111, endPoint y: 113, distance: 82.9
click at [111, 113] on div "**********" at bounding box center [265, 109] width 315 height 144
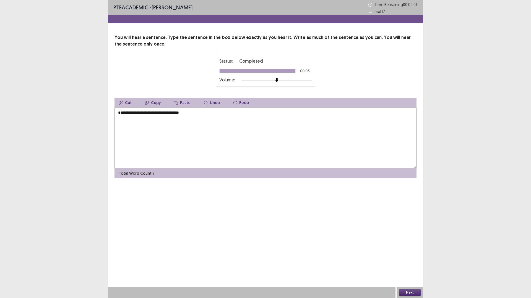
click at [121, 118] on textarea "**********" at bounding box center [265, 138] width 302 height 61
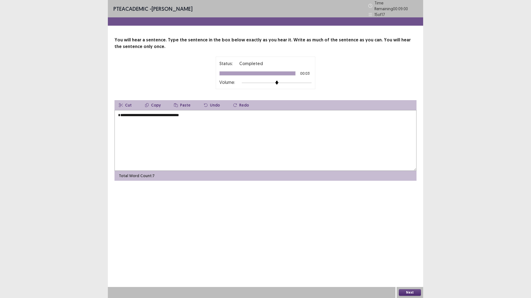
click at [119, 122] on textarea "**********" at bounding box center [265, 140] width 302 height 61
type textarea "**********"
click at [411, 261] on button "Next" at bounding box center [410, 293] width 22 height 7
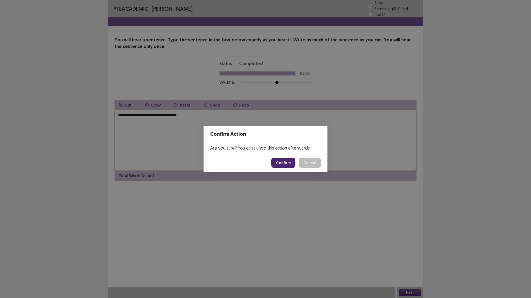
click at [284, 163] on button "Confirm" at bounding box center [283, 163] width 24 height 10
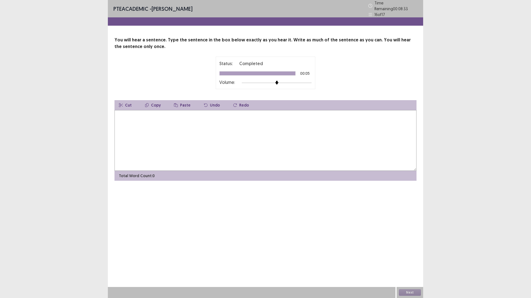
click at [316, 103] on div "Cut Copy Paste Undo Redo" at bounding box center [265, 105] width 302 height 10
drag, startPoint x: 315, startPoint y: 114, endPoint x: 314, endPoint y: 118, distance: 3.4
click at [314, 117] on textarea at bounding box center [265, 140] width 302 height 61
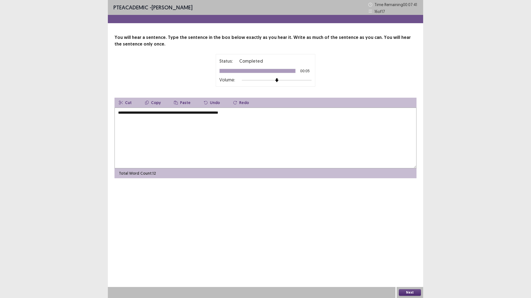
type textarea "**********"
click at [411, 261] on button "Next" at bounding box center [410, 293] width 22 height 7
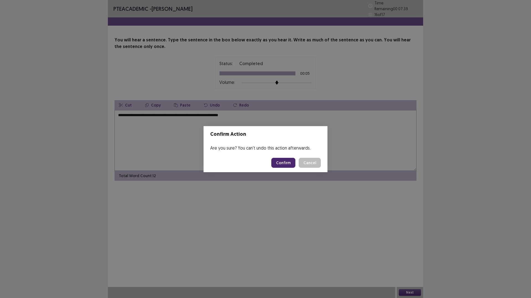
click at [290, 164] on button "Confirm" at bounding box center [283, 163] width 24 height 10
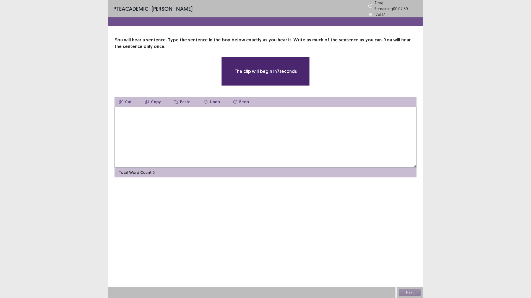
click at [243, 119] on textarea at bounding box center [265, 137] width 302 height 61
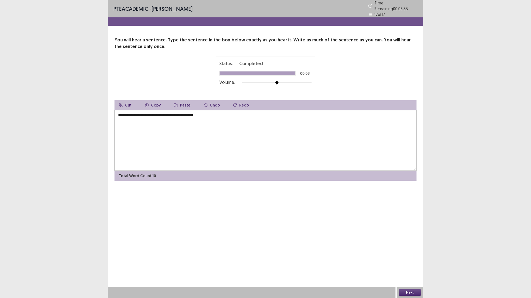
type textarea "**********"
click at [413, 261] on button "Next" at bounding box center [410, 293] width 22 height 7
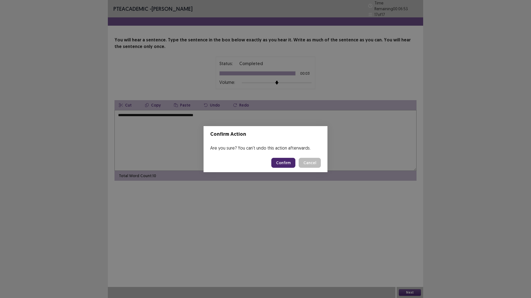
click at [287, 198] on div "Confirm Action Are you sure? You can't undo this action afterwards. Confirm Can…" at bounding box center [265, 149] width 531 height 298
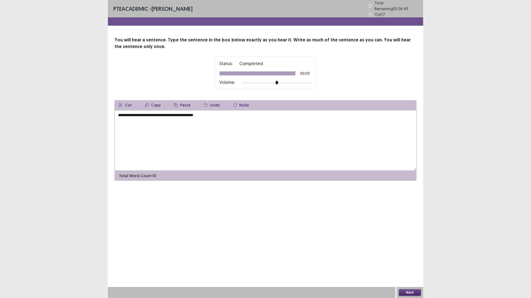
click at [414, 261] on button "Next" at bounding box center [410, 293] width 22 height 7
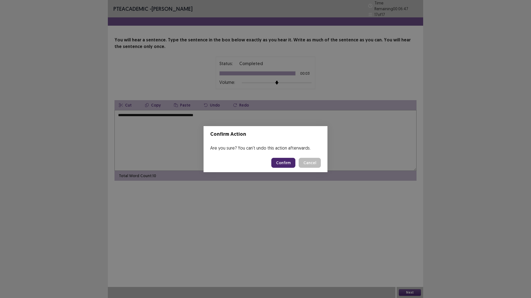
click at [292, 163] on button "Confirm" at bounding box center [283, 163] width 24 height 10
